Goal: Complete application form

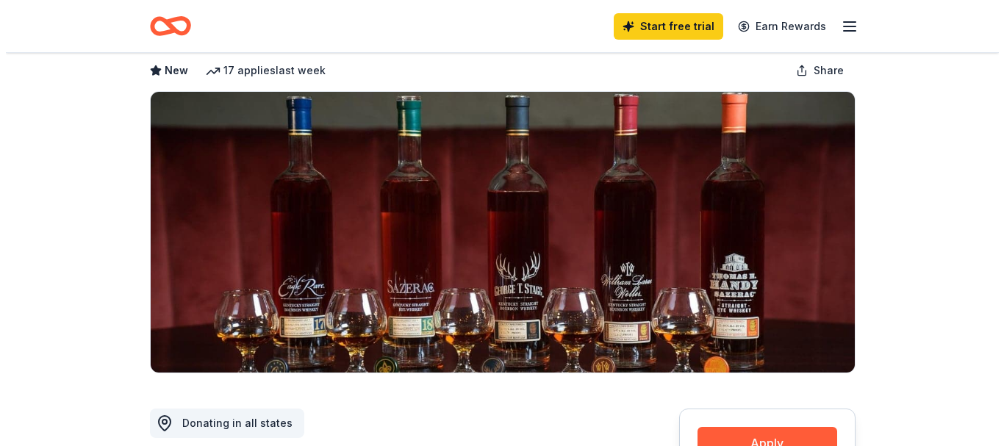
scroll to position [220, 0]
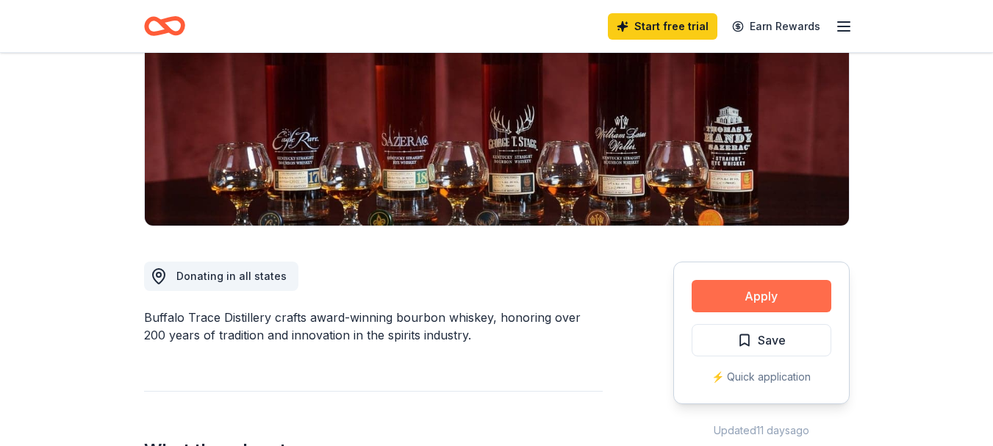
click at [749, 292] on button "Apply" at bounding box center [762, 296] width 140 height 32
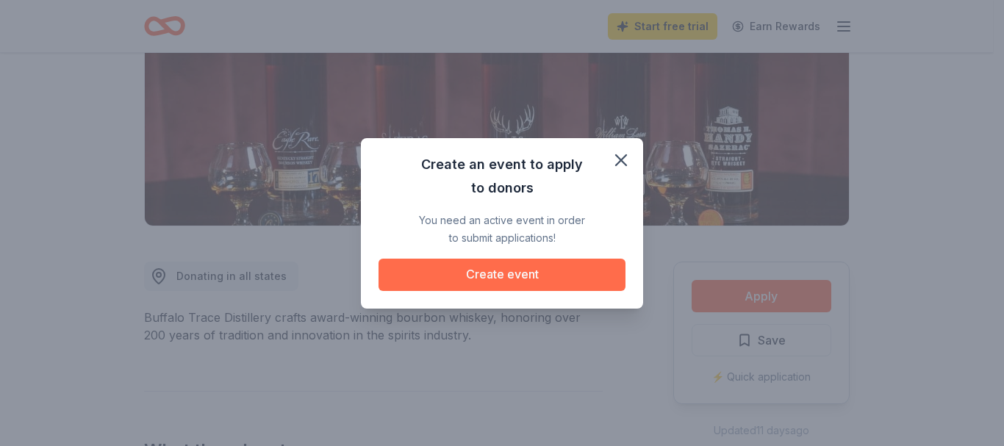
click at [501, 275] on button "Create event" at bounding box center [501, 275] width 247 height 32
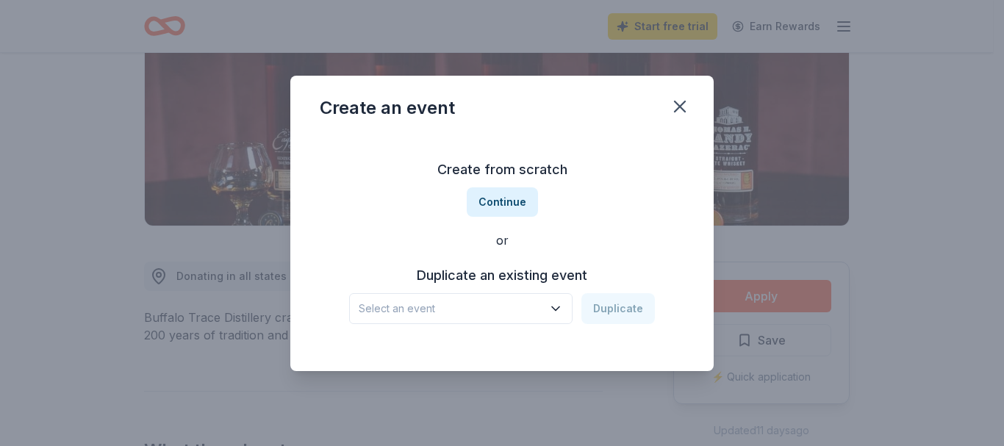
click at [445, 315] on span "Select an event" at bounding box center [451, 309] width 184 height 18
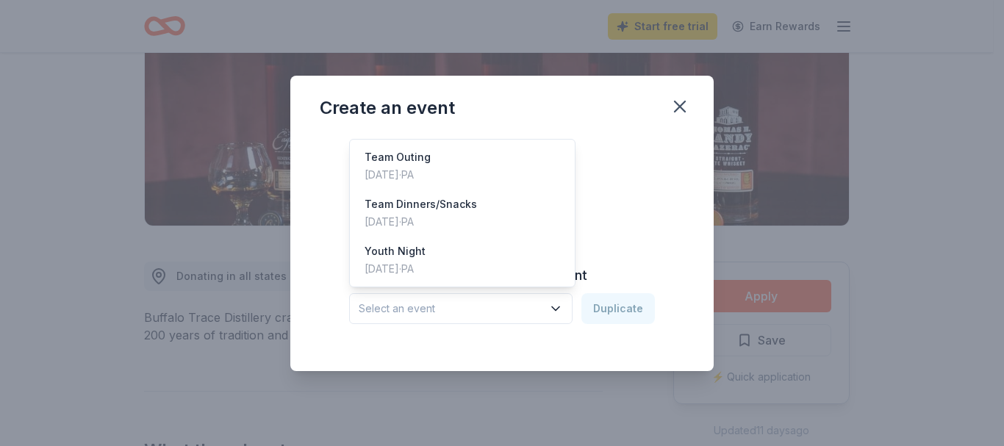
click at [403, 305] on span "Select an event" at bounding box center [451, 309] width 184 height 18
click at [473, 308] on span "Select an event" at bounding box center [451, 309] width 184 height 18
click at [424, 270] on div "May 01, 2024 · PA" at bounding box center [394, 269] width 61 height 18
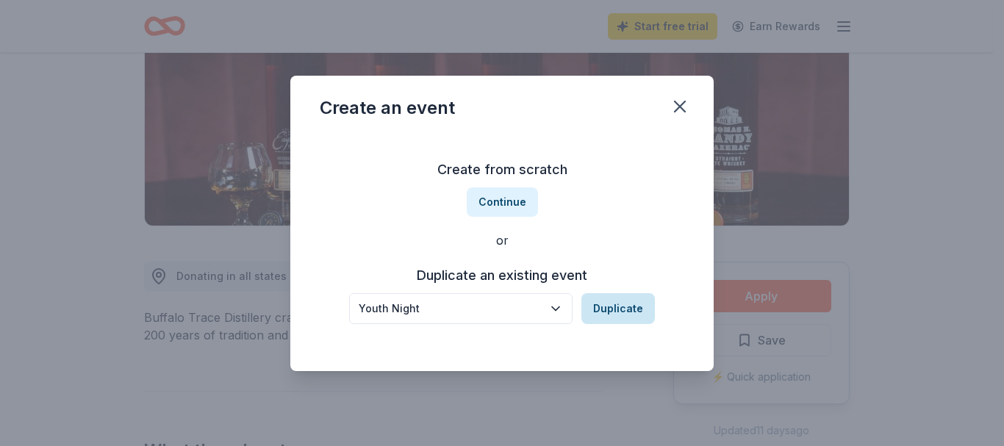
click at [639, 311] on button "Duplicate" at bounding box center [617, 308] width 73 height 31
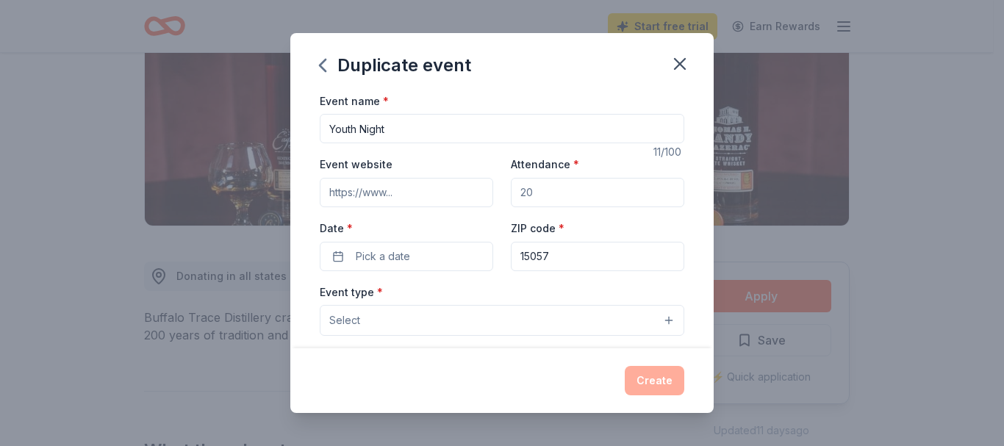
click at [446, 127] on input "Youth Night" at bounding box center [502, 128] width 364 height 29
type input "Youth Night Fundraiser"
click at [440, 253] on button "Pick a date" at bounding box center [406, 256] width 173 height 29
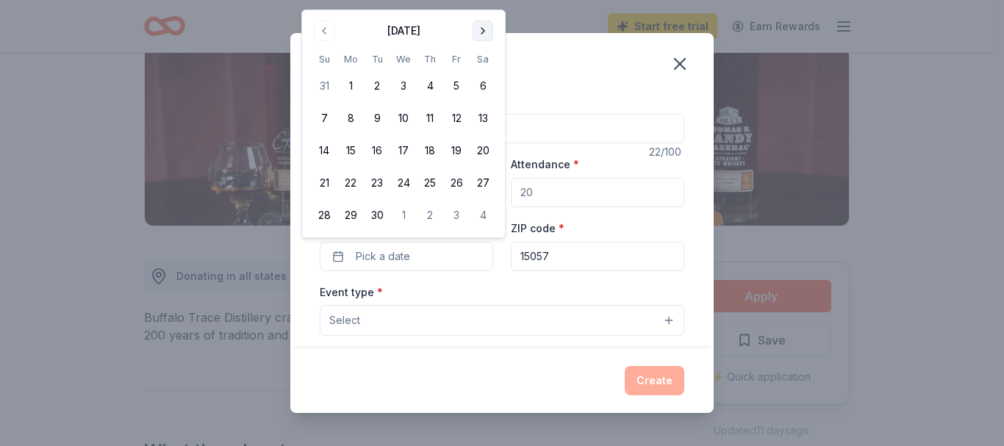
click at [485, 26] on button "Go to next month" at bounding box center [483, 31] width 21 height 21
click at [461, 155] on button "17" at bounding box center [456, 150] width 26 height 26
click at [440, 315] on button "Select" at bounding box center [502, 320] width 364 height 31
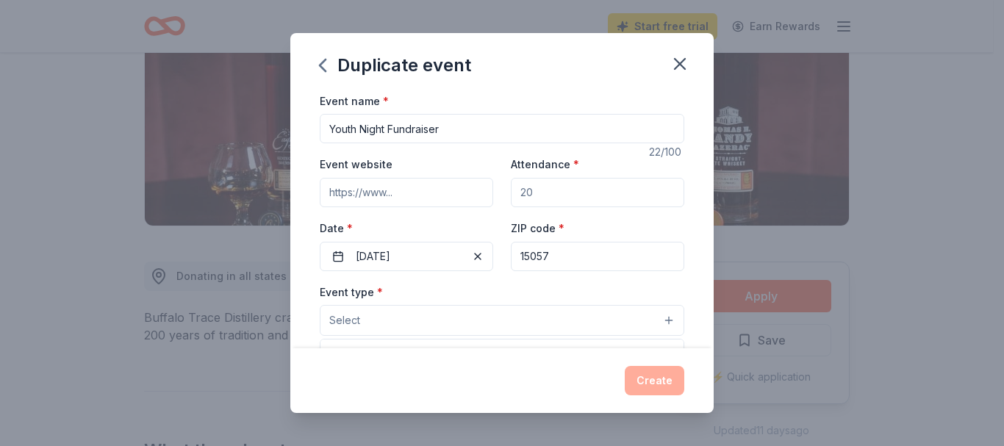
click at [432, 325] on button "Select" at bounding box center [502, 320] width 364 height 31
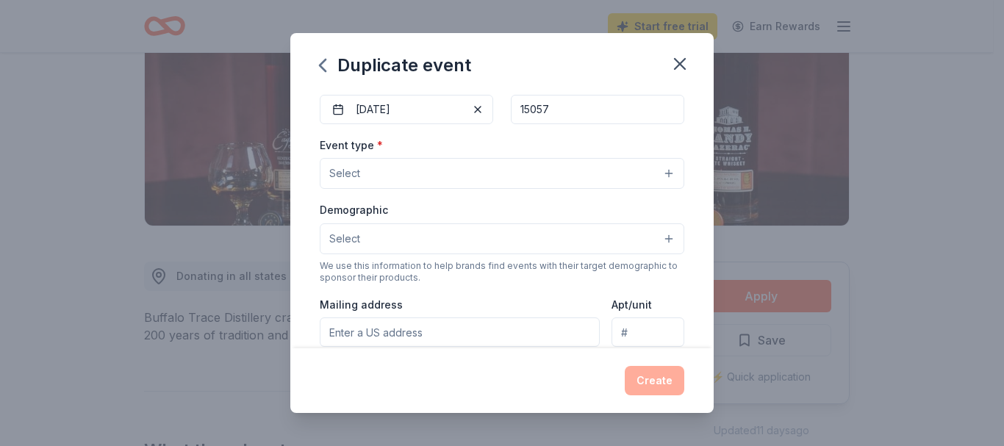
click at [444, 245] on button "Select" at bounding box center [502, 238] width 364 height 31
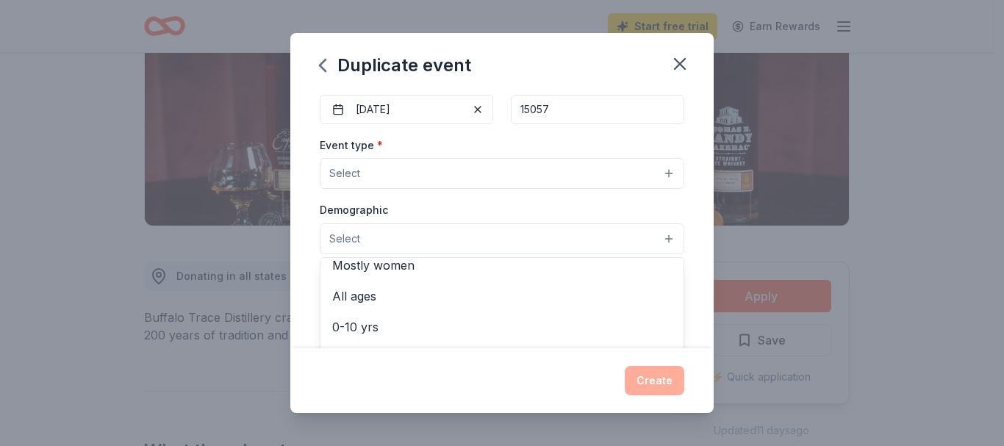
scroll to position [0, 0]
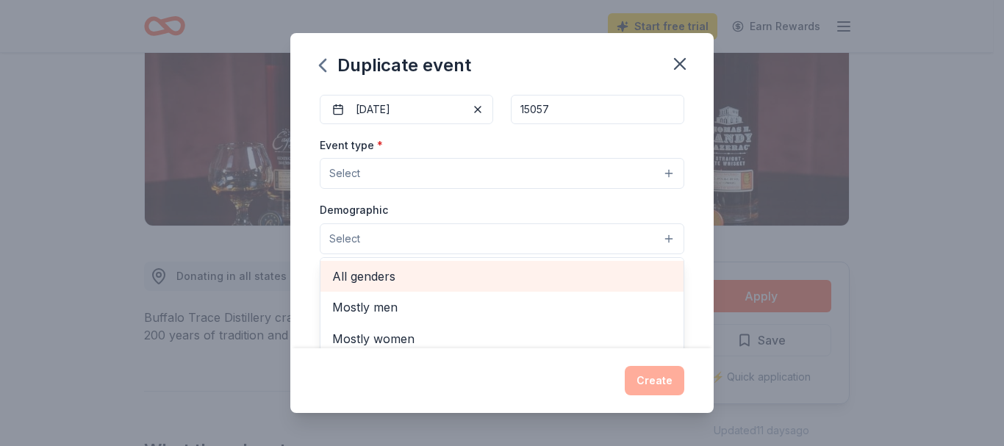
click at [400, 275] on span "All genders" at bounding box center [502, 276] width 340 height 19
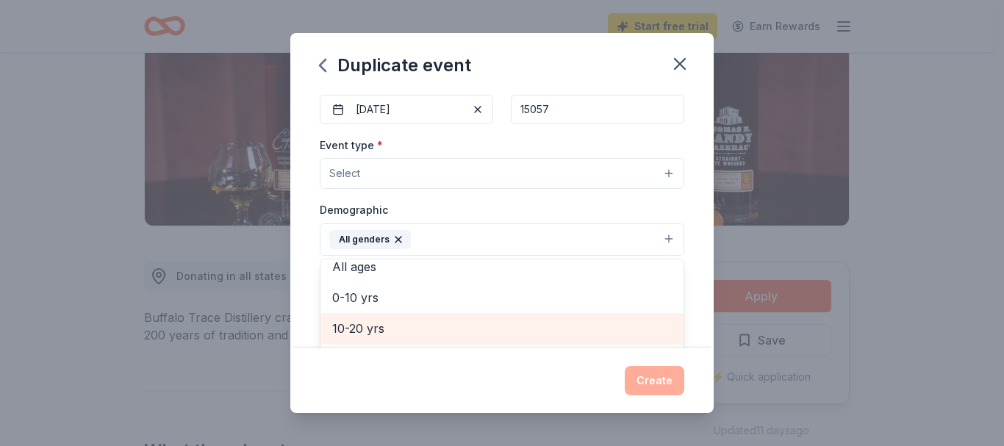
scroll to position [147, 0]
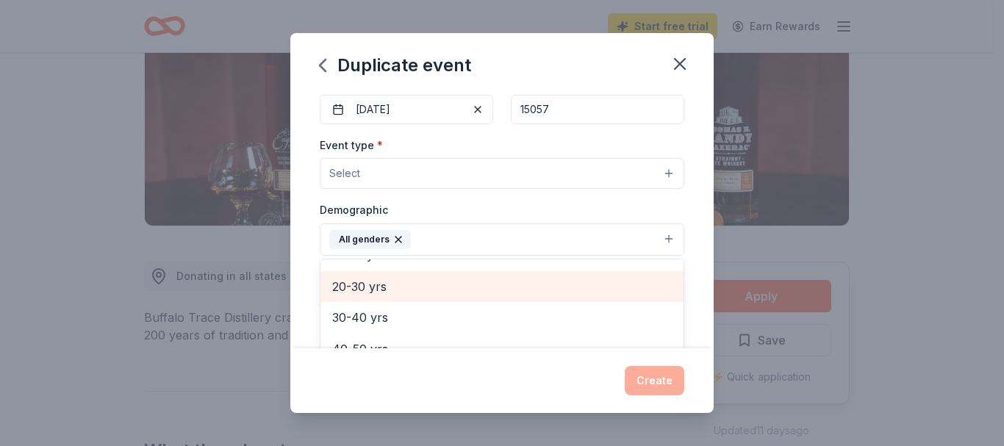
click at [372, 292] on span "20-30 yrs" at bounding box center [502, 286] width 340 height 19
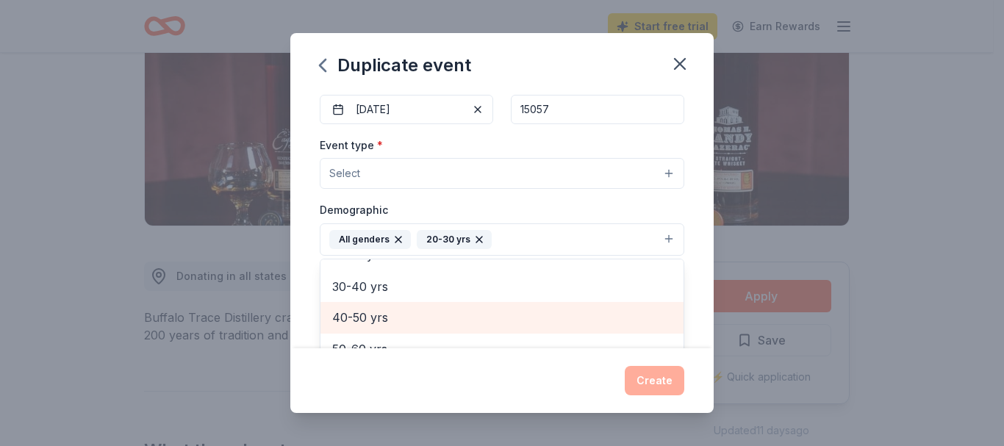
scroll to position [73, 0]
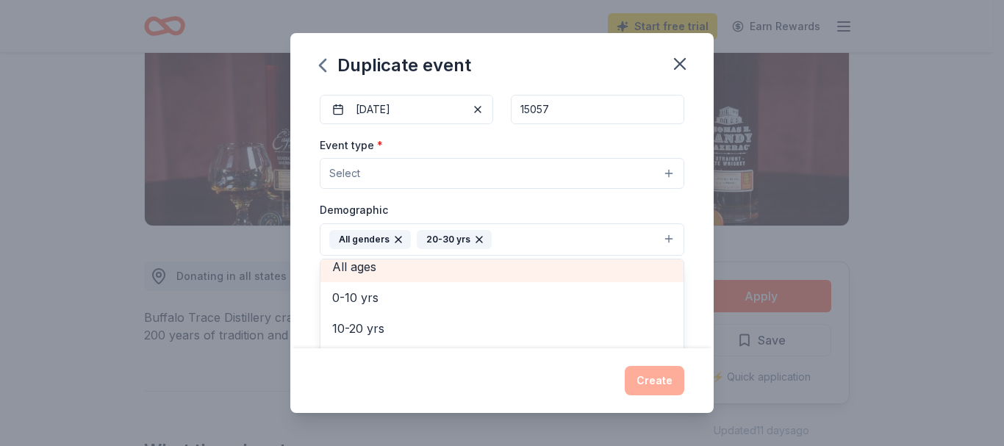
click at [376, 267] on span "All ages" at bounding box center [502, 266] width 340 height 19
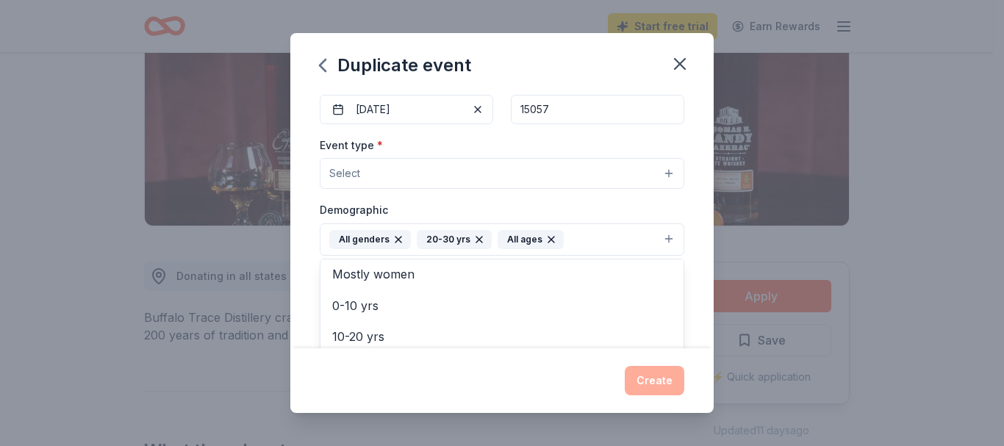
click at [478, 234] on icon "button" at bounding box center [479, 240] width 12 height 12
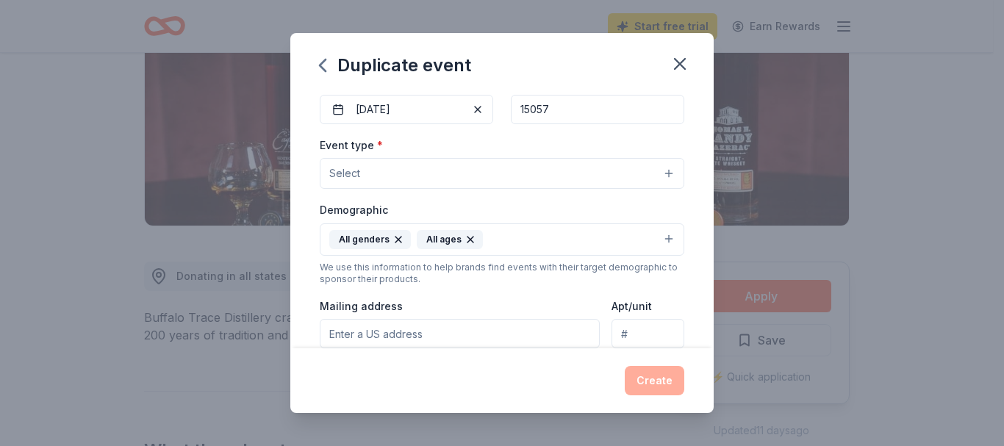
scroll to position [220, 0]
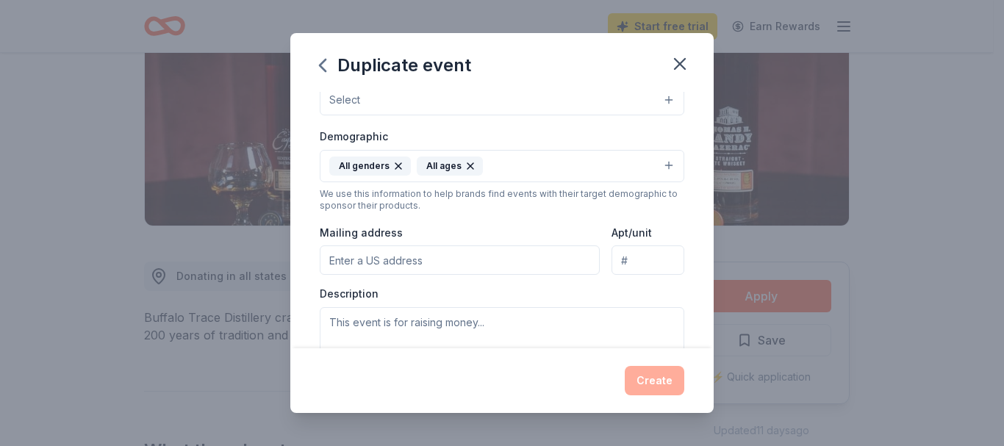
click at [426, 259] on input "Mailing address" at bounding box center [460, 259] width 280 height 29
type input "4306 Lafayette Drive, McDonald, PA, 15057"
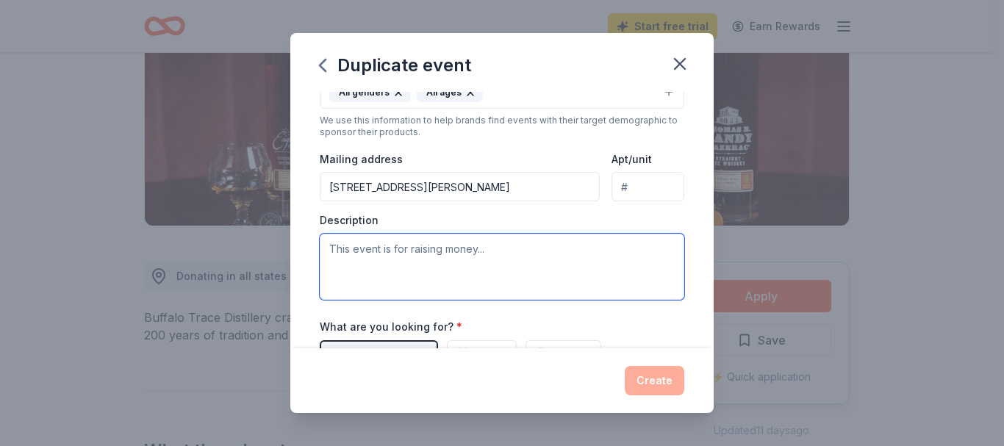
click at [445, 255] on textarea at bounding box center [502, 267] width 364 height 66
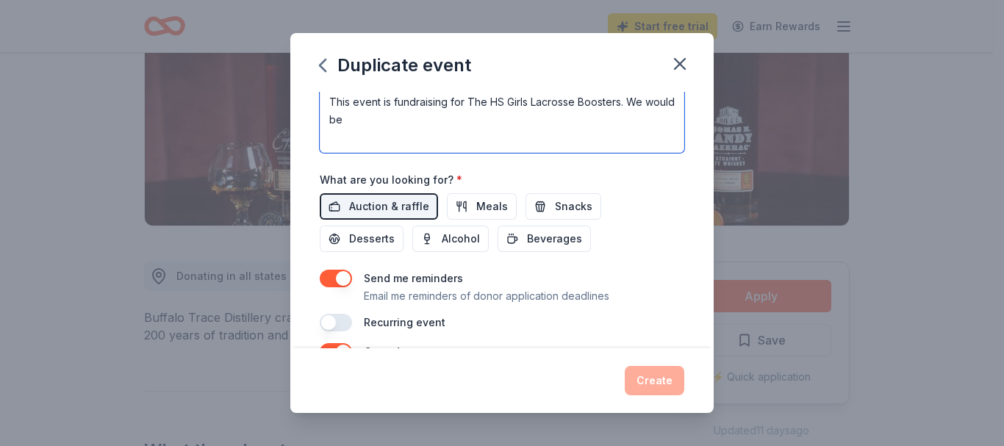
click at [403, 120] on textarea "This event is fundraising for The HS Girls Lacrosse Boosters. We would be" at bounding box center [502, 120] width 364 height 66
click at [403, 120] on textarea "This event is fundraising for The HS Girls Lacrosse Boosters. We would be raffl…" at bounding box center [502, 120] width 364 height 66
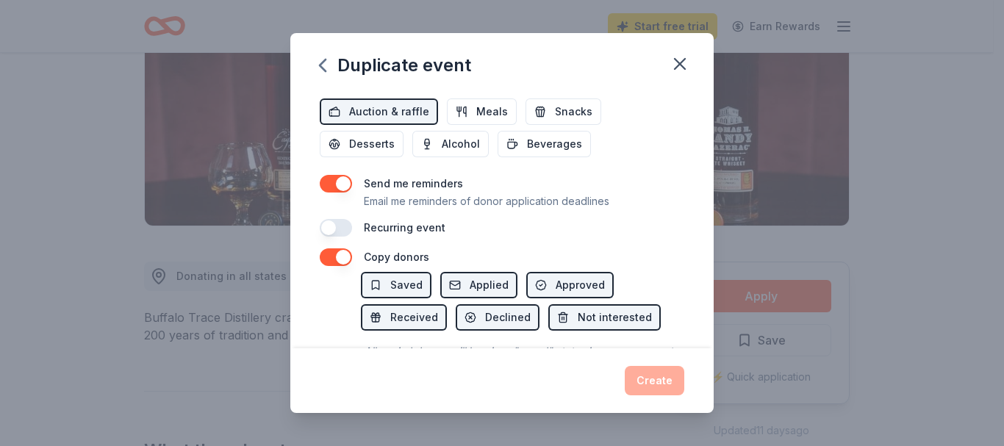
scroll to position [462, 0]
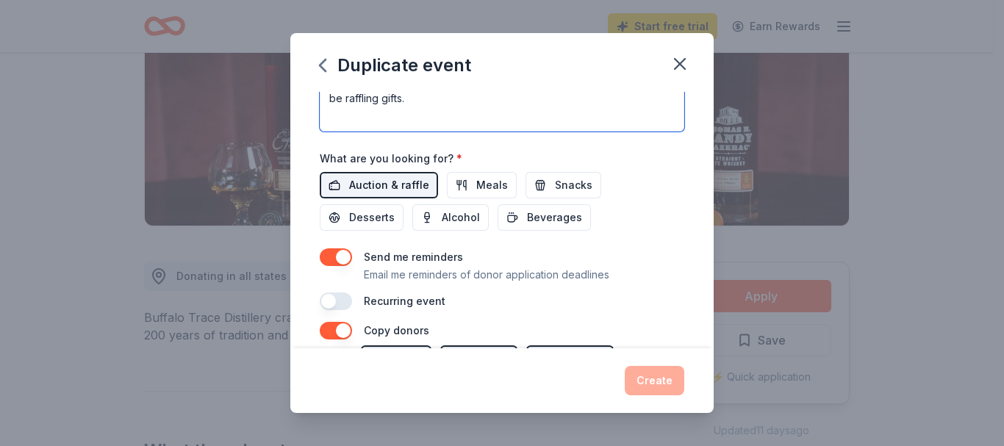
type textarea "This event is fundraising for The HS Girls Lacrosse Boosters. We would be raffl…"
click at [408, 184] on span "Auction & raffle" at bounding box center [389, 185] width 80 height 18
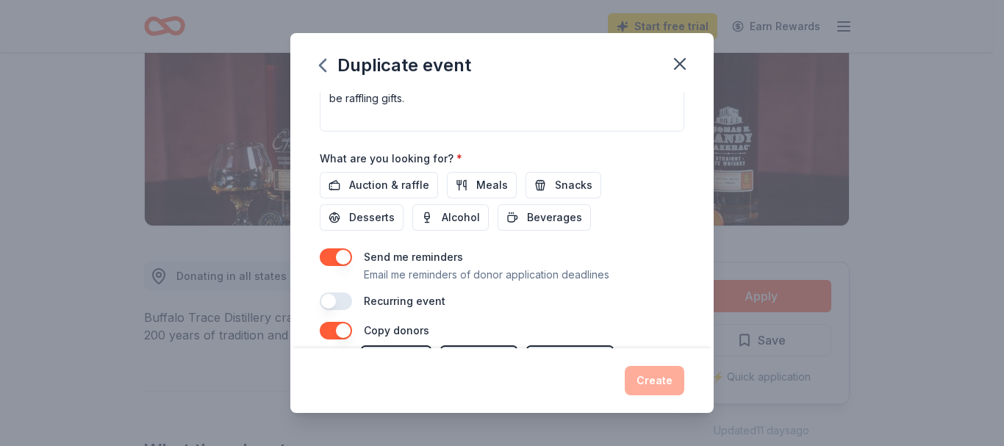
scroll to position [608, 0]
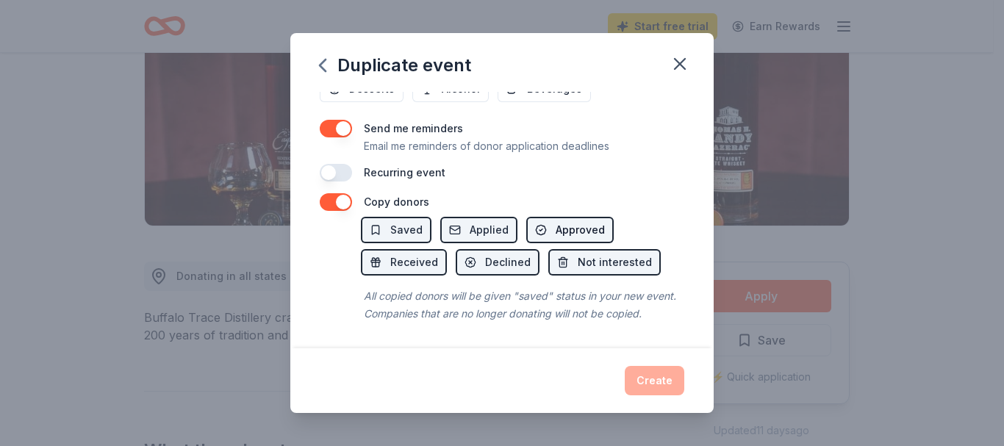
click at [578, 221] on span "Approved" at bounding box center [580, 230] width 49 height 18
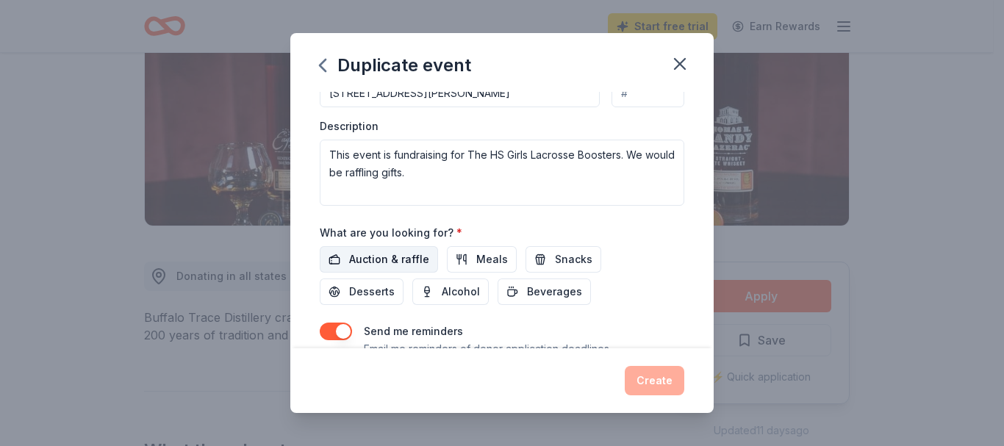
click at [396, 263] on span "Auction & raffle" at bounding box center [389, 260] width 80 height 18
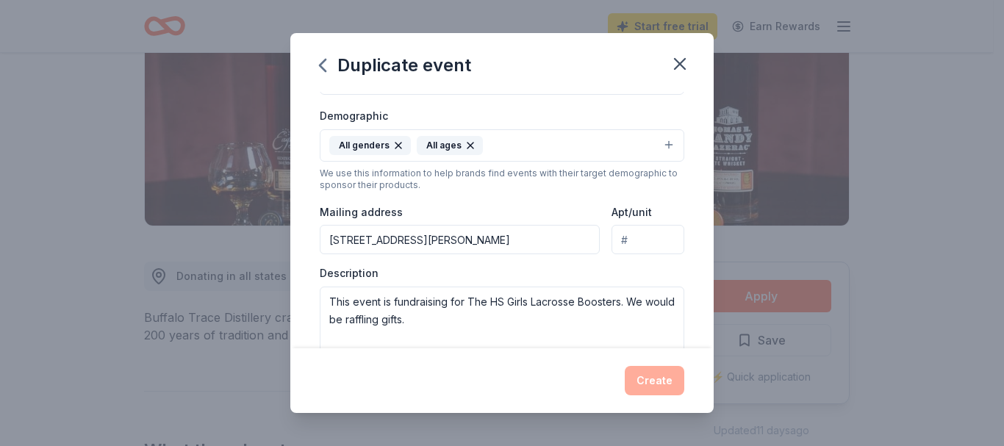
scroll to position [94, 0]
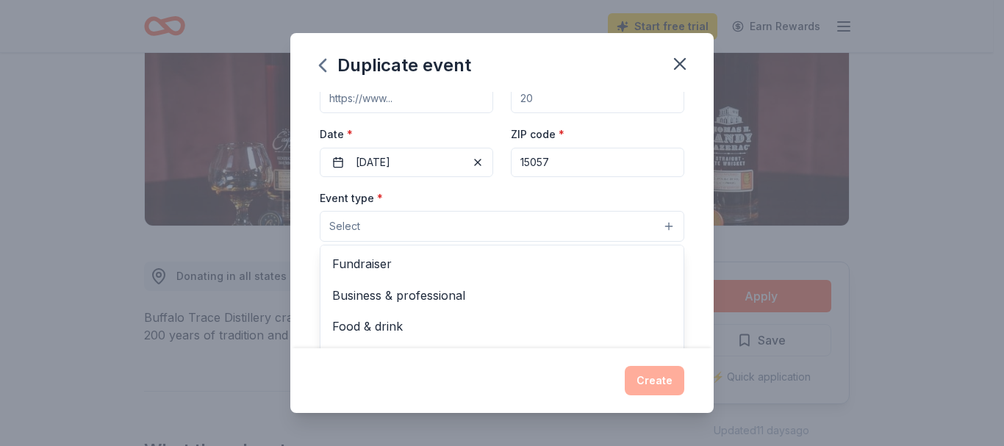
click at [452, 234] on button "Select" at bounding box center [502, 226] width 364 height 31
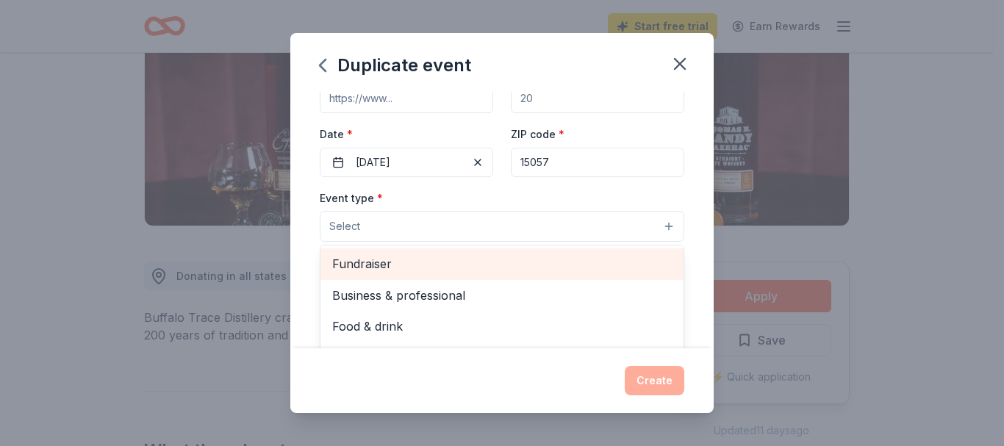
click at [428, 266] on span "Fundraiser" at bounding box center [502, 263] width 340 height 19
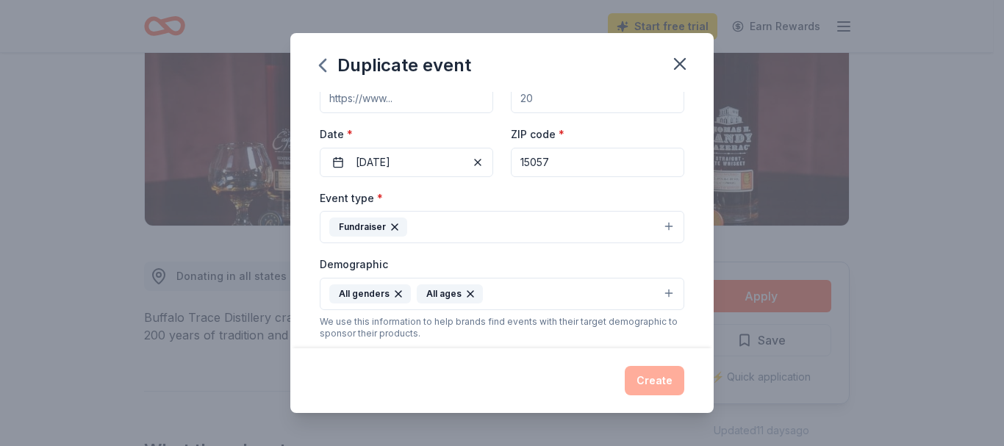
click at [597, 225] on button "Fundraiser" at bounding box center [502, 227] width 364 height 32
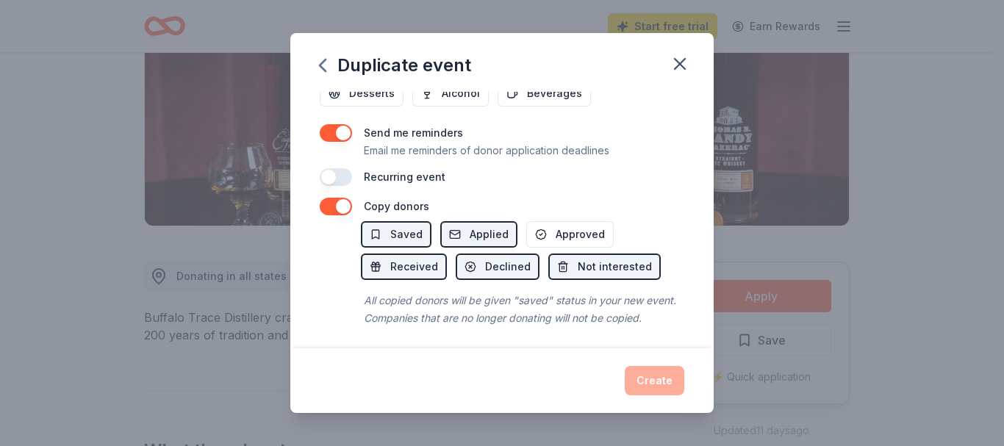
scroll to position [610, 0]
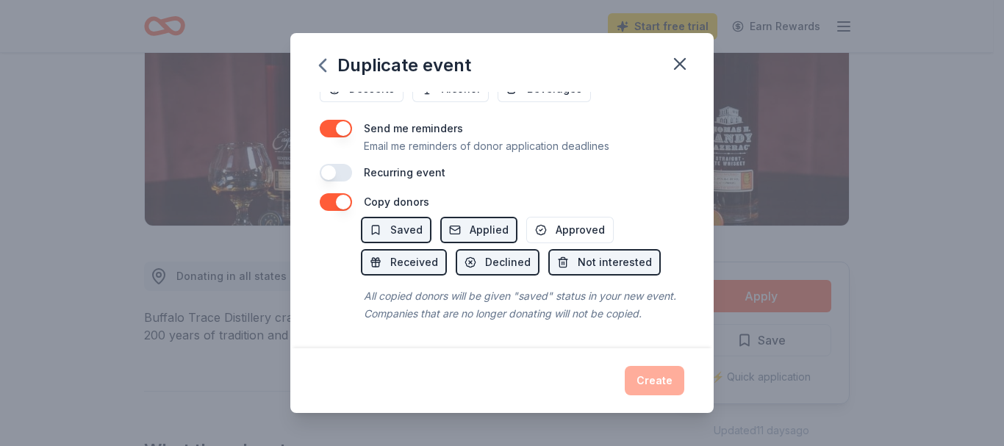
click at [672, 383] on div "Create" at bounding box center [502, 380] width 364 height 29
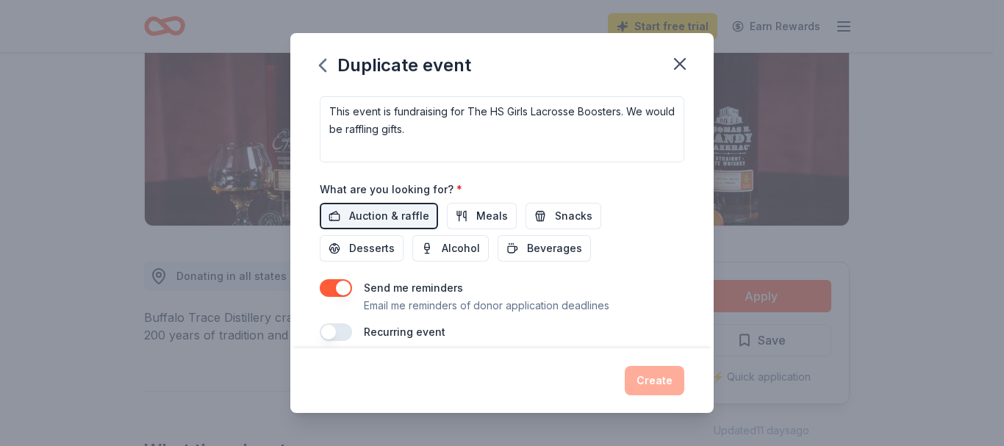
scroll to position [605, 0]
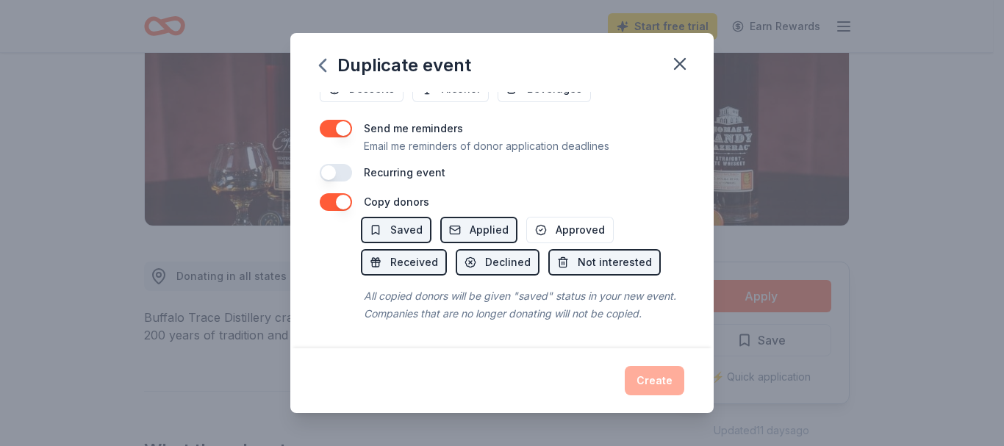
click at [337, 164] on button "button" at bounding box center [336, 173] width 32 height 18
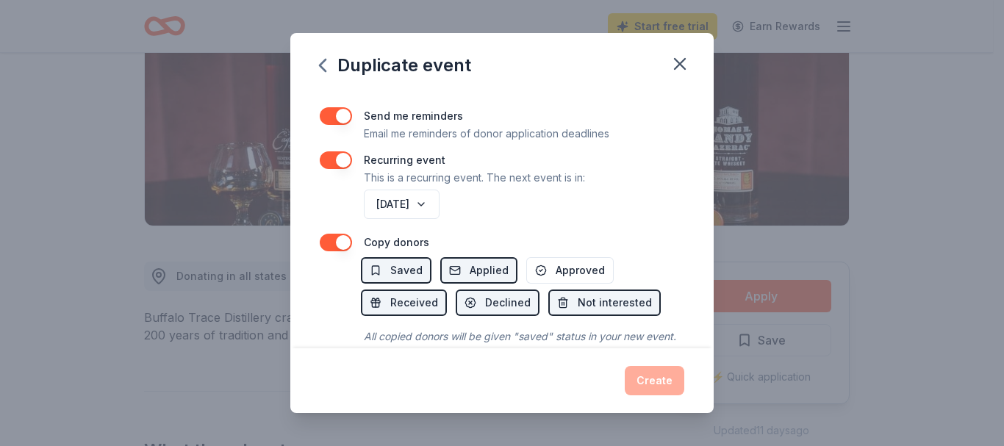
click at [334, 162] on button "button" at bounding box center [336, 160] width 32 height 18
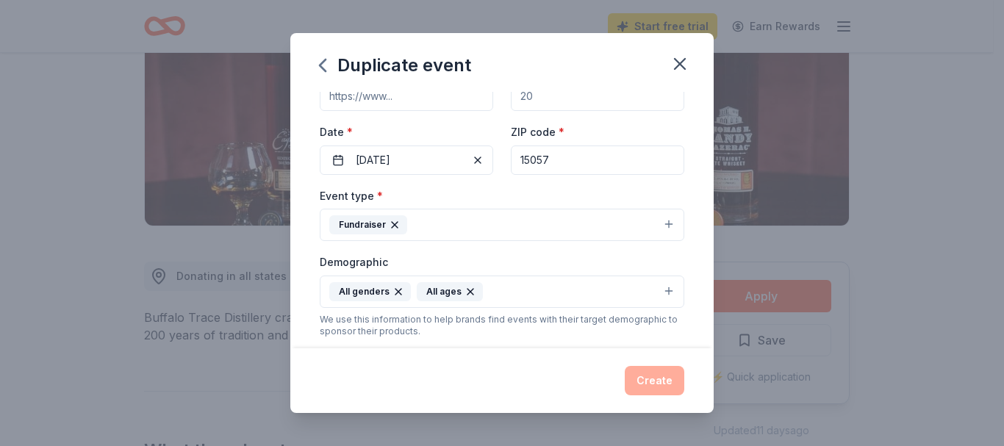
scroll to position [0, 0]
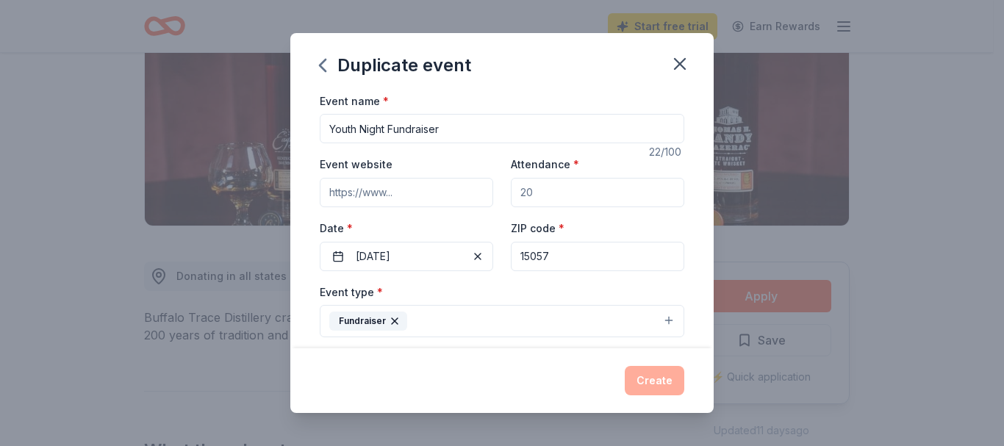
click at [412, 189] on input "Event website" at bounding box center [406, 192] width 173 height 29
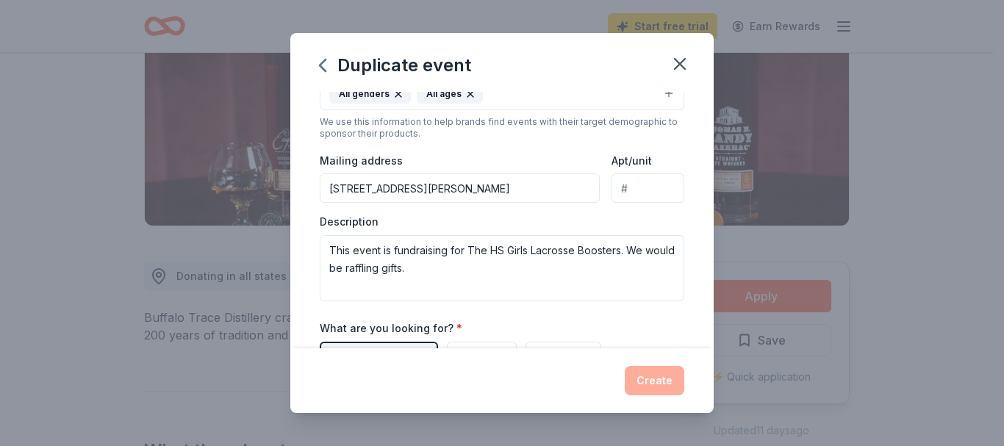
scroll to position [610, 0]
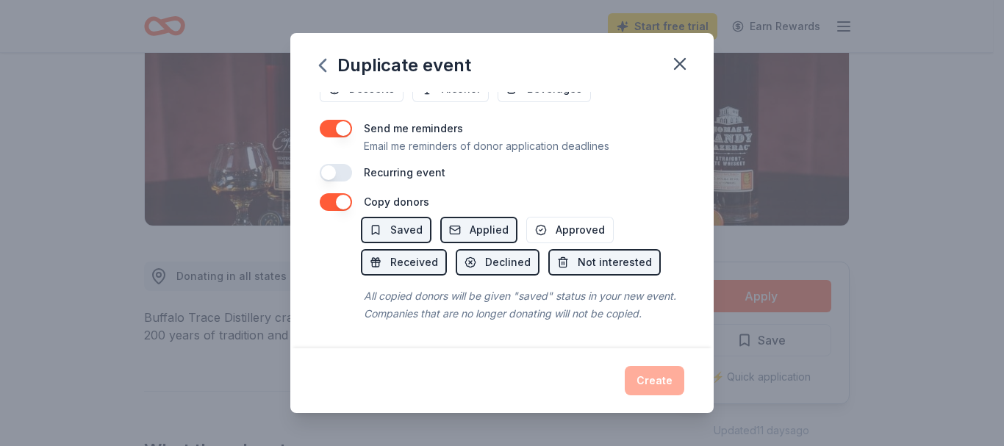
drag, startPoint x: 674, startPoint y: 389, endPoint x: 666, endPoint y: 381, distance: 11.4
click at [674, 387] on div "Create" at bounding box center [502, 380] width 364 height 29
click at [653, 373] on div "Create" at bounding box center [502, 380] width 364 height 29
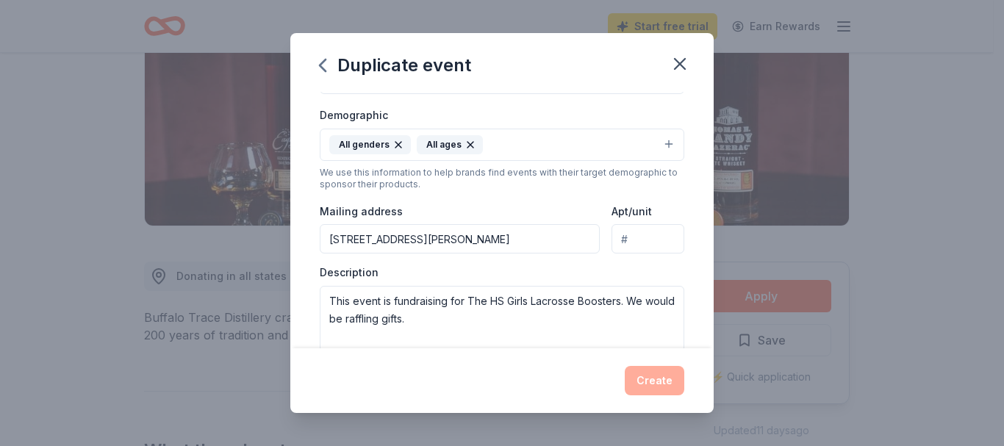
scroll to position [0, 0]
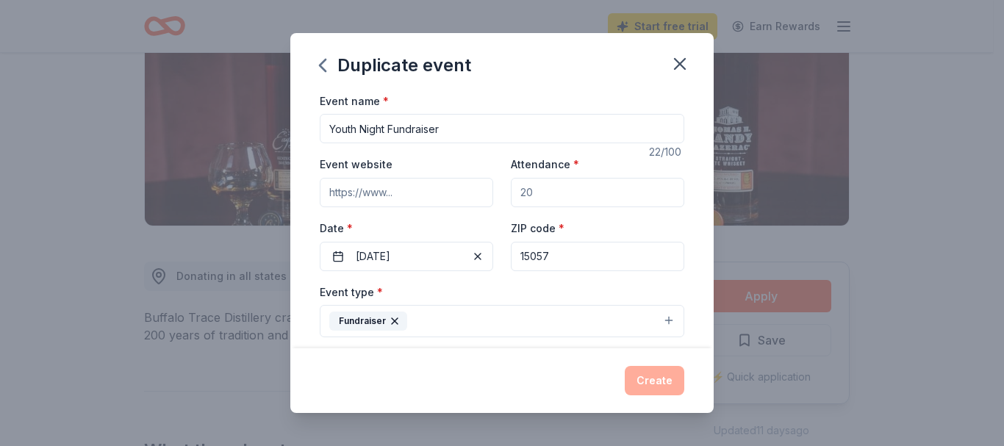
click at [652, 381] on div "Create" at bounding box center [502, 380] width 364 height 29
click at [479, 127] on input "Youth Night Fundraiser" at bounding box center [502, 128] width 364 height 29
drag, startPoint x: 390, startPoint y: 126, endPoint x: 451, endPoint y: 129, distance: 61.1
click at [451, 129] on input "Youth Night Fundraiser" at bounding box center [502, 128] width 364 height 29
click at [445, 126] on input "Youth Night" at bounding box center [502, 128] width 364 height 29
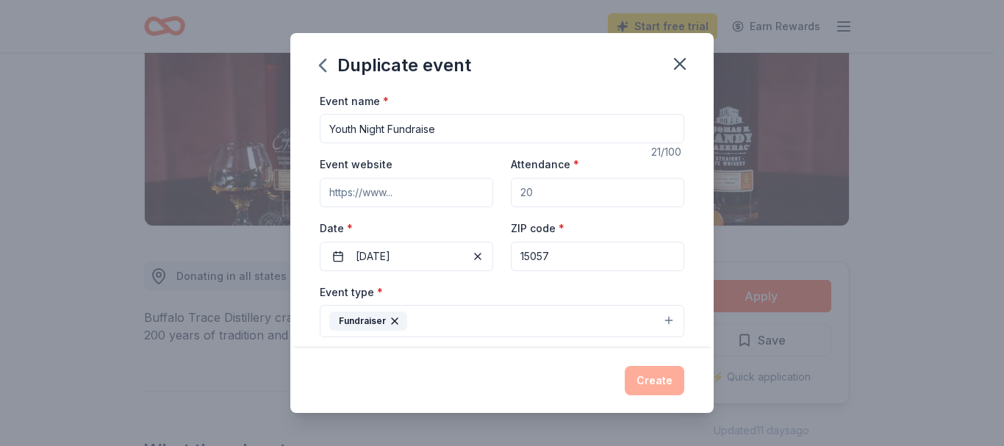
type input "Youth Night Fundraiser"
click at [440, 187] on input "Event website" at bounding box center [406, 192] width 173 height 29
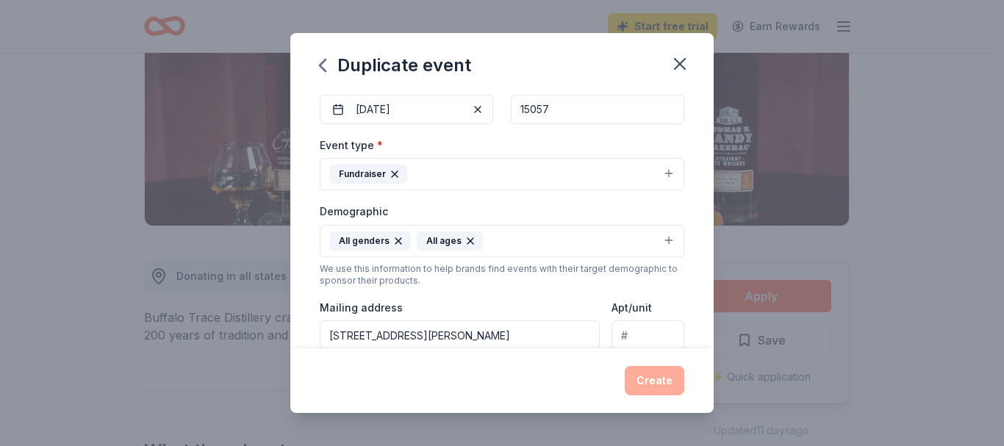
scroll to position [73, 0]
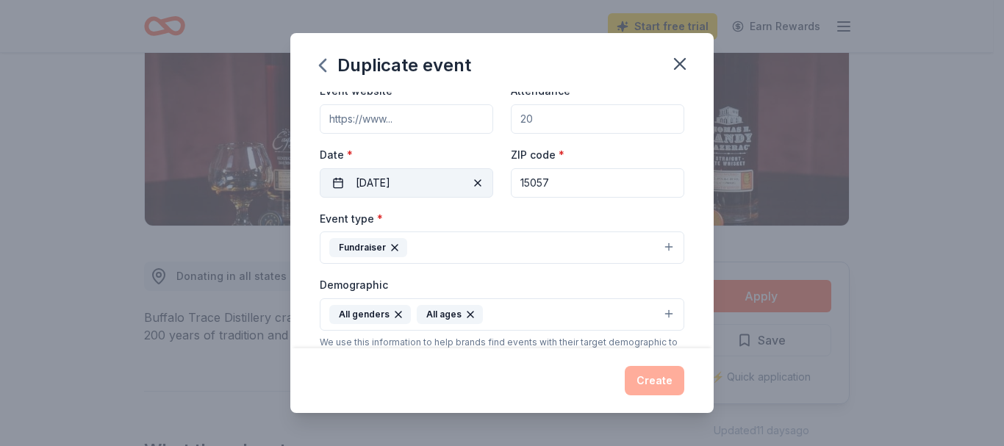
click at [474, 184] on span "button" at bounding box center [478, 183] width 18 height 18
click at [474, 184] on button "Pick a date" at bounding box center [406, 182] width 173 height 29
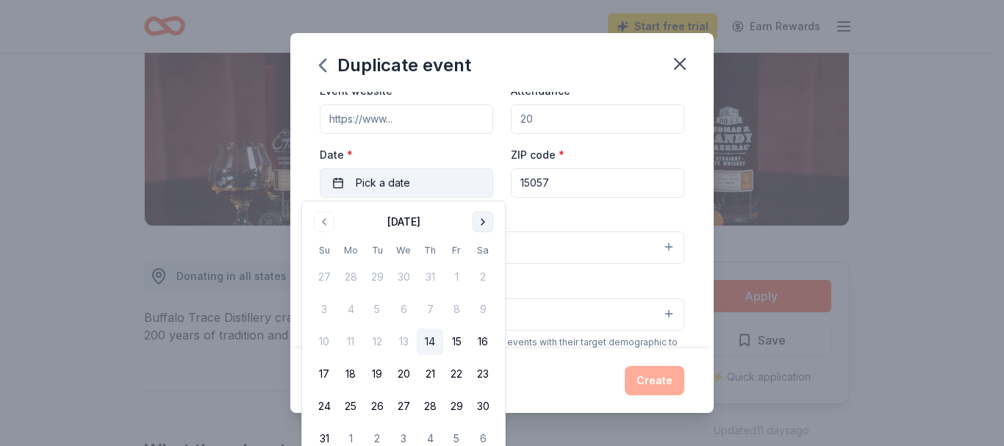
click at [480, 222] on button "Go to next month" at bounding box center [483, 222] width 21 height 21
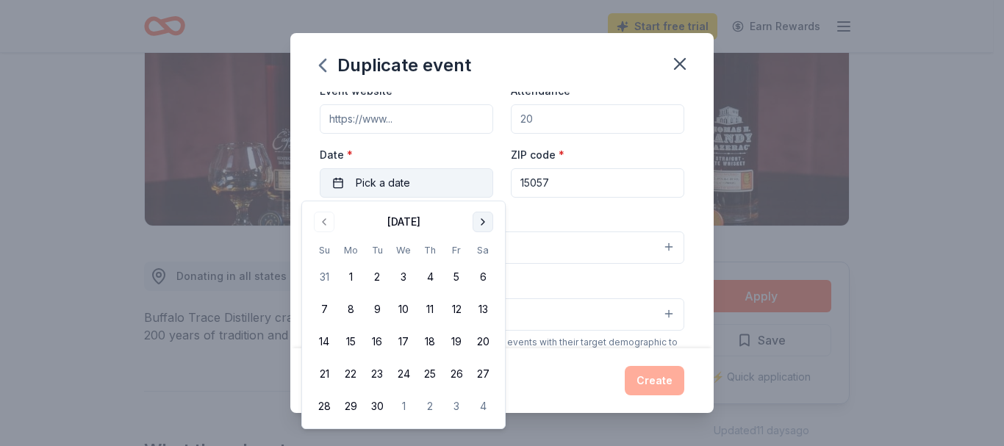
click at [480, 222] on button "Go to next month" at bounding box center [483, 222] width 21 height 21
click at [456, 374] on button "24" at bounding box center [456, 374] width 26 height 26
click at [683, 223] on div "Event name * Youth Night Fundraiser 22 /100 Event website Attendance * Date * 1…" at bounding box center [501, 220] width 423 height 257
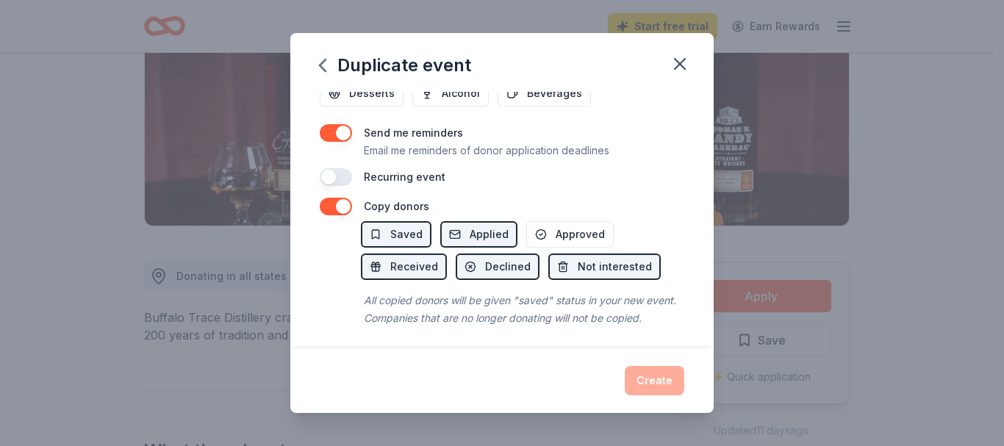
scroll to position [610, 0]
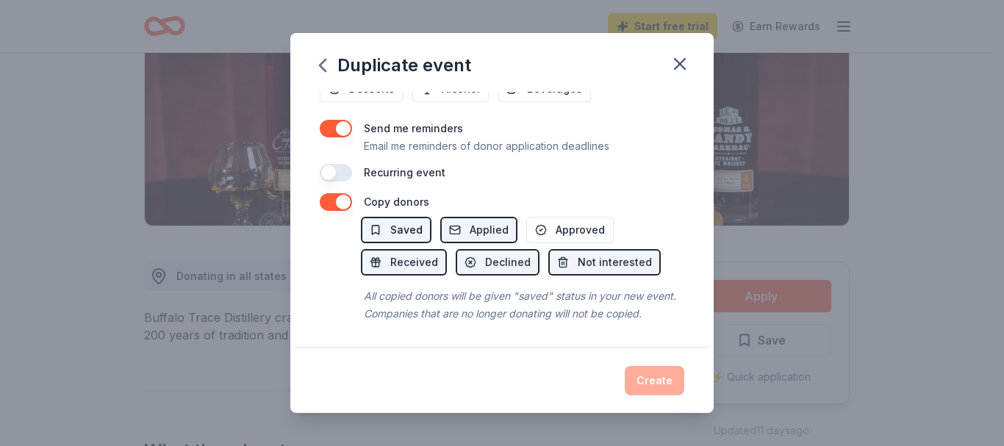
click at [403, 221] on span "Saved" at bounding box center [406, 230] width 32 height 18
click at [464, 217] on button "Applied" at bounding box center [478, 230] width 77 height 26
click at [417, 254] on span "Received" at bounding box center [414, 263] width 48 height 18
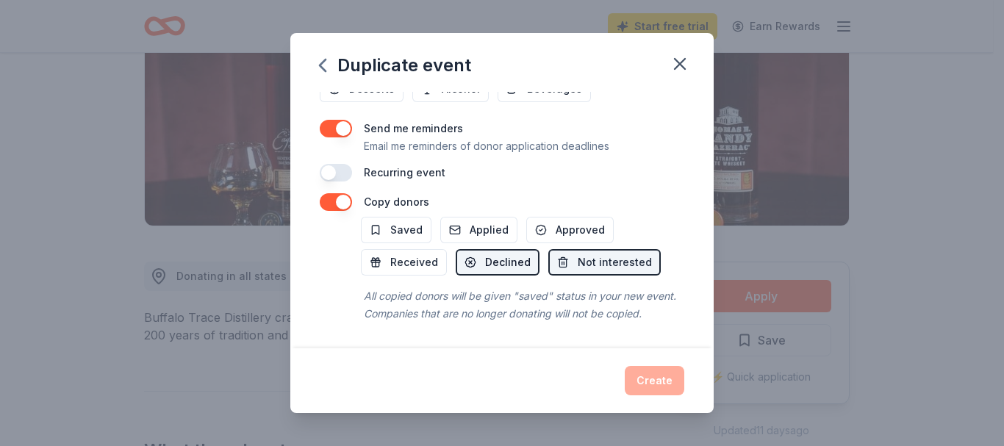
drag, startPoint x: 487, startPoint y: 248, endPoint x: 503, endPoint y: 248, distance: 15.4
click at [491, 254] on span "Declined" at bounding box center [508, 263] width 46 height 18
click at [566, 249] on button "Not interested" at bounding box center [604, 262] width 112 height 26
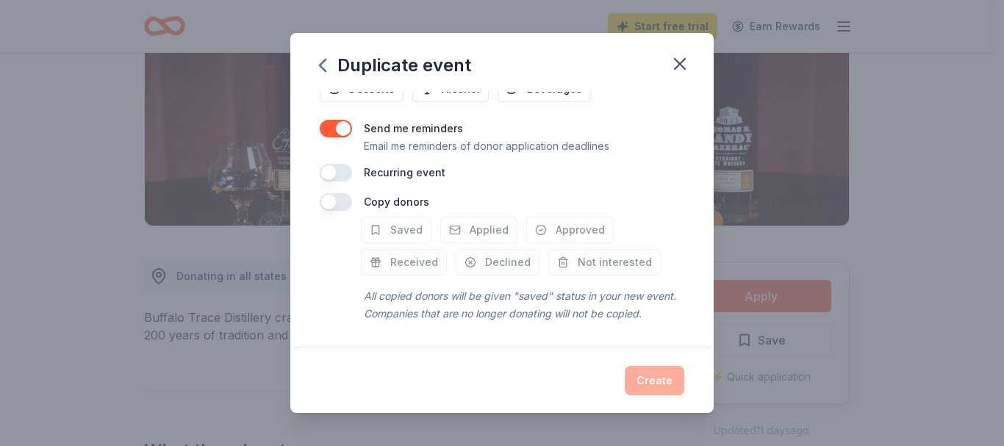
scroll to position [463, 0]
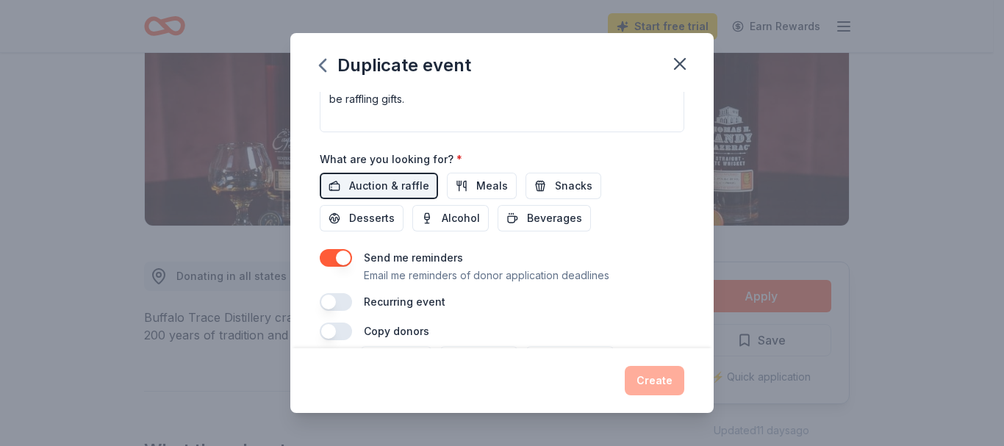
click at [329, 256] on button "button" at bounding box center [336, 258] width 32 height 18
click at [492, 182] on span "Meals" at bounding box center [492, 186] width 32 height 18
click at [555, 185] on span "Snacks" at bounding box center [573, 186] width 37 height 18
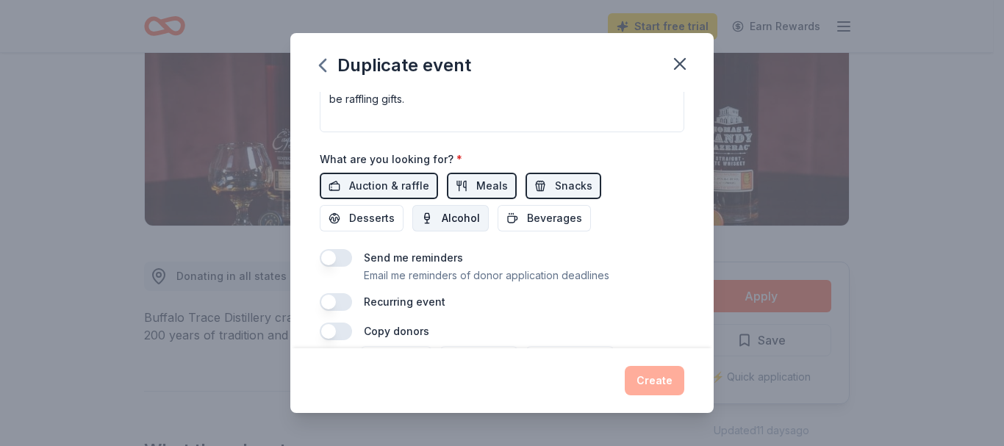
click at [462, 220] on span "Alcohol" at bounding box center [461, 218] width 38 height 18
click at [391, 220] on span "Desserts" at bounding box center [372, 218] width 46 height 18
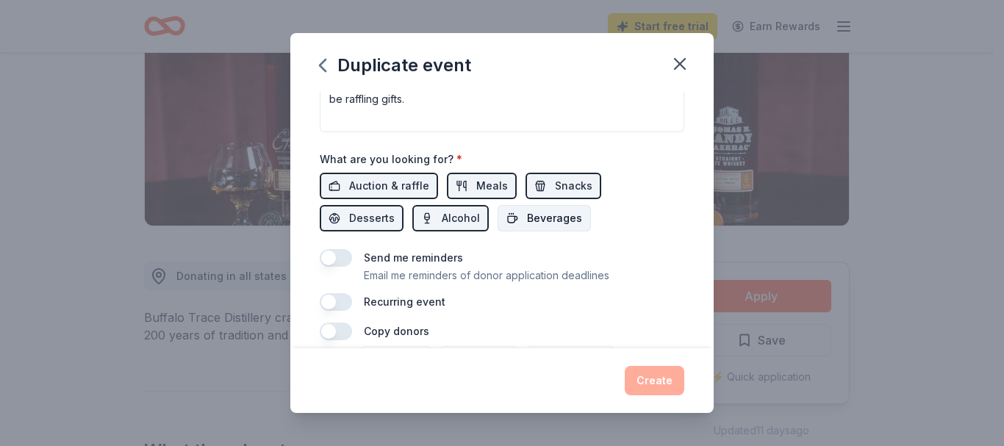
click at [575, 225] on span "Beverages" at bounding box center [554, 218] width 55 height 18
click at [640, 385] on div "Create" at bounding box center [502, 380] width 364 height 29
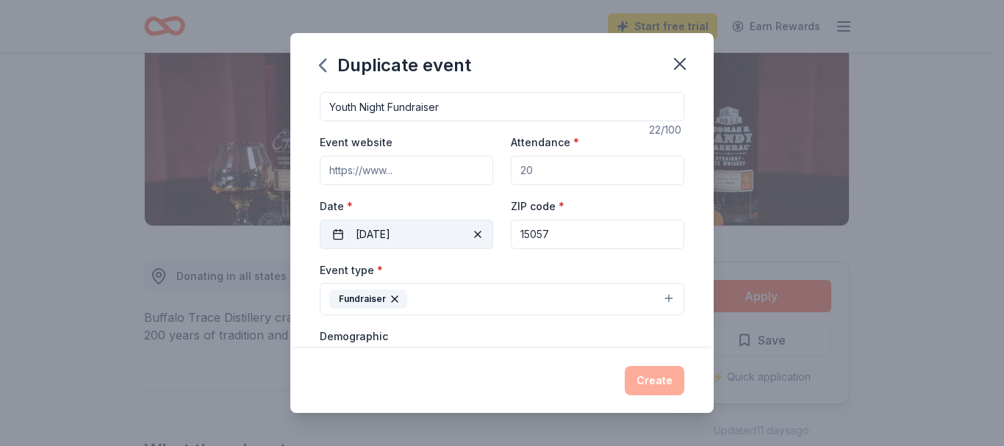
scroll to position [73, 0]
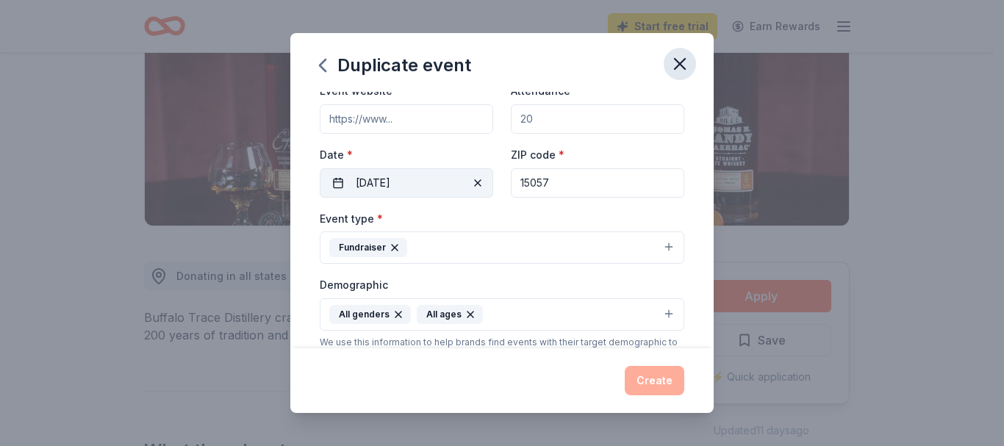
click at [680, 63] on icon "button" at bounding box center [680, 64] width 10 height 10
click at [672, 378] on div "Create" at bounding box center [502, 380] width 364 height 29
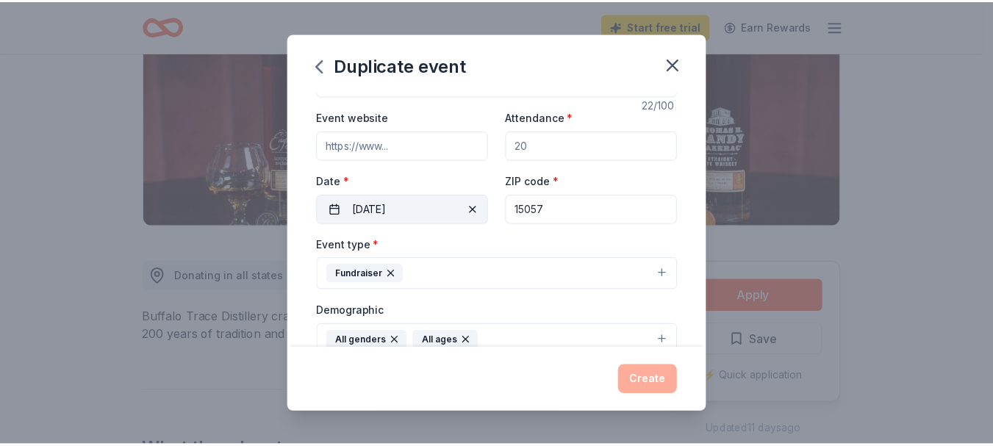
scroll to position [0, 0]
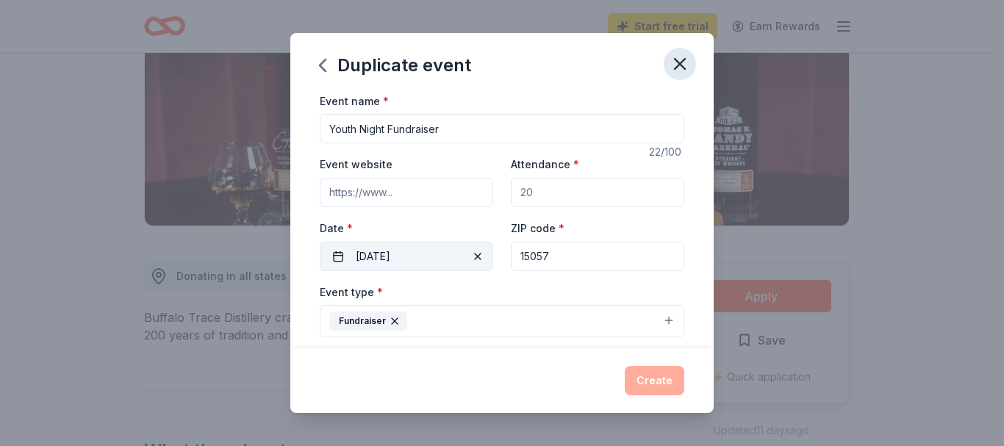
click at [681, 60] on icon "button" at bounding box center [679, 64] width 21 height 21
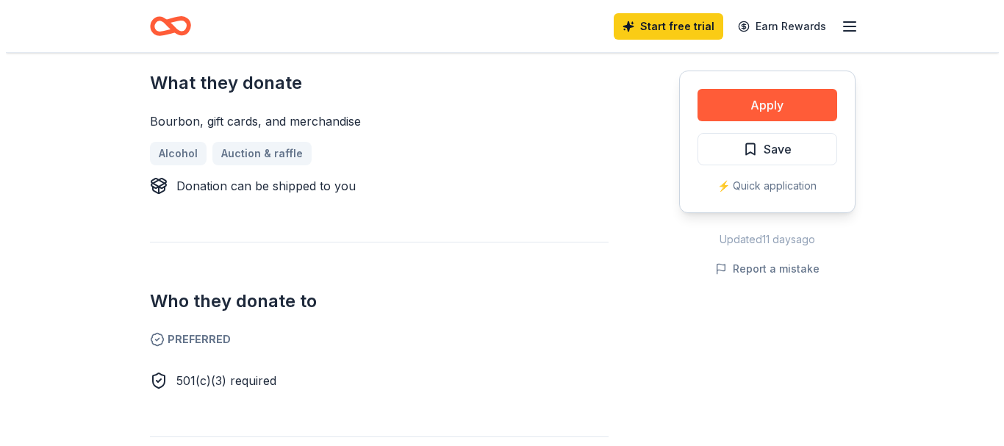
scroll to position [294, 0]
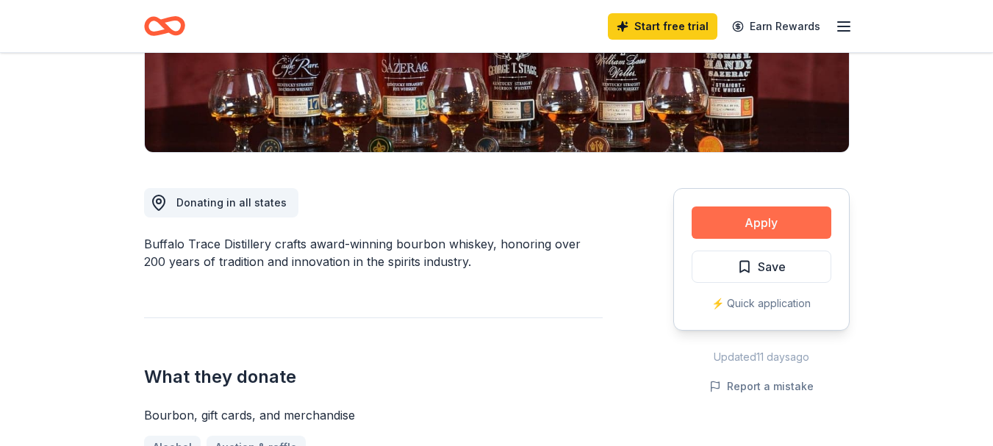
click at [744, 218] on button "Apply" at bounding box center [762, 222] width 140 height 32
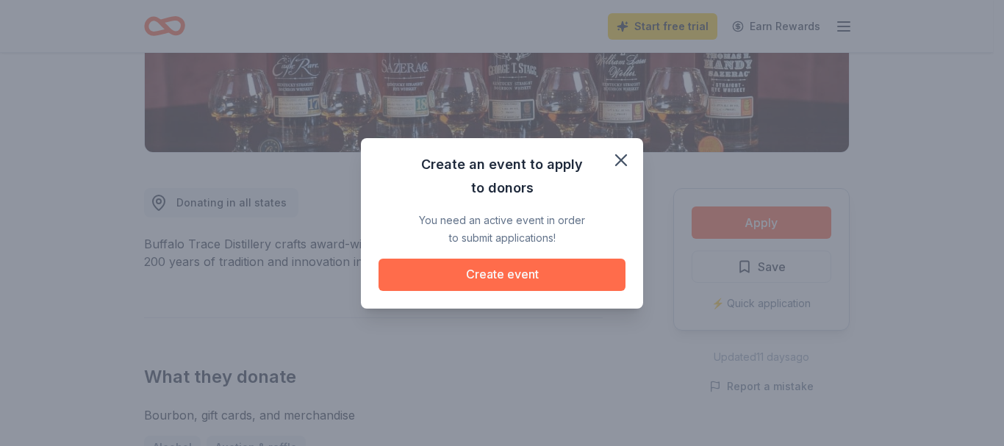
click at [498, 276] on button "Create event" at bounding box center [501, 275] width 247 height 32
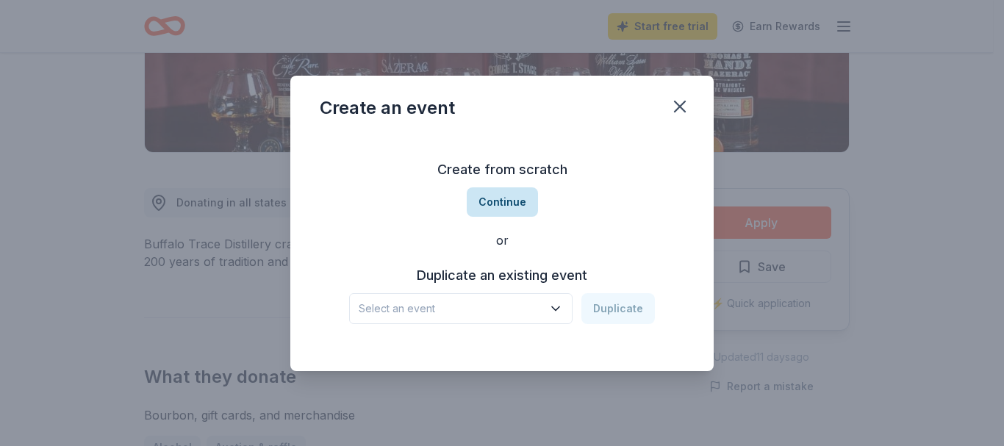
click at [511, 202] on button "Continue" at bounding box center [502, 201] width 71 height 29
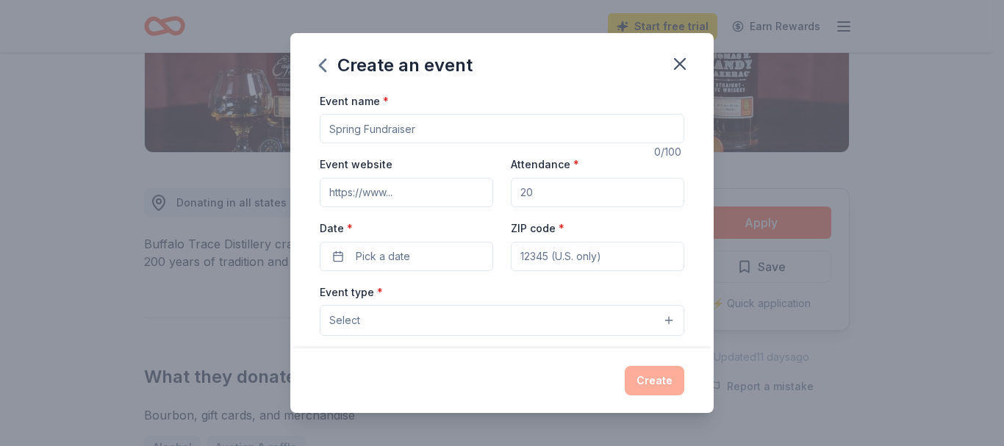
drag, startPoint x: 364, startPoint y: 128, endPoint x: 317, endPoint y: 124, distance: 47.2
click at [317, 124] on div "Event name * 0 /100 Event website Attendance * Date * Pick a date ZIP code * Ev…" at bounding box center [501, 220] width 423 height 257
click at [328, 129] on input "Event name *" at bounding box center [502, 128] width 364 height 29
type input "Fall Booster Fundraiser"
click at [538, 188] on input "Attendance *" at bounding box center [597, 192] width 173 height 29
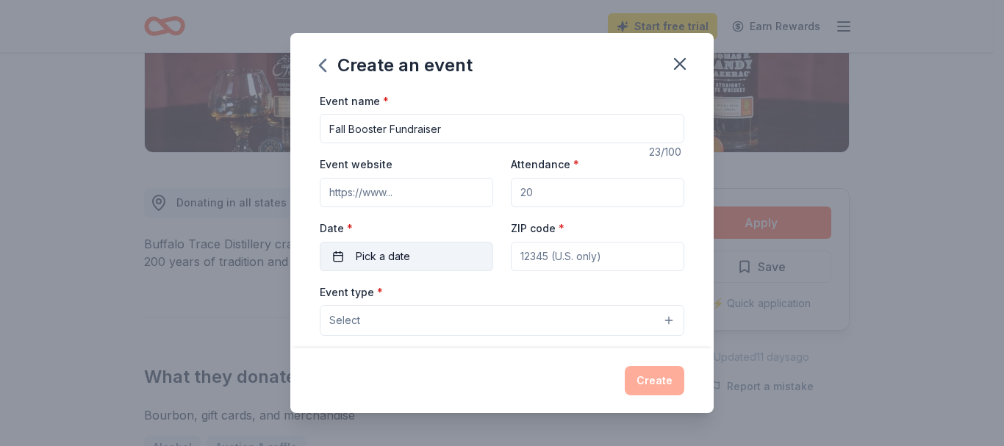
click at [418, 258] on button "Pick a date" at bounding box center [406, 256] width 173 height 29
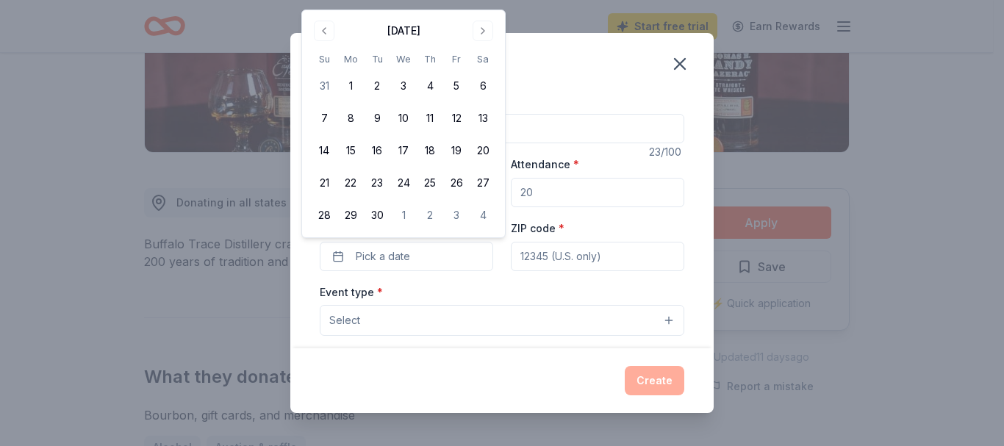
click at [482, 10] on div "September 2025 Su Mo Tu We Th Fr Sa 31 1 2 3 4 5 6 7 8 9 10 11 12 13 14 15 16 1…" at bounding box center [403, 123] width 203 height 227
click at [478, 29] on button "Go to next month" at bounding box center [483, 31] width 21 height 21
click at [459, 184] on button "24" at bounding box center [456, 183] width 26 height 26
click at [559, 262] on input "ZIP code *" at bounding box center [597, 256] width 173 height 29
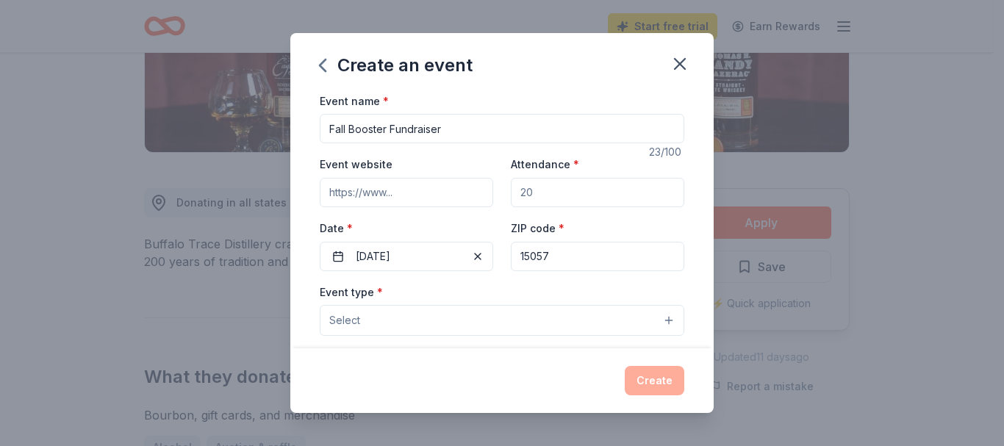
type input "15057"
click at [308, 304] on div "Event name * Fall Booster Fundraiser 23 /100 Event website Attendance * Date * …" at bounding box center [501, 220] width 423 height 257
click at [373, 320] on button "Select" at bounding box center [502, 320] width 364 height 31
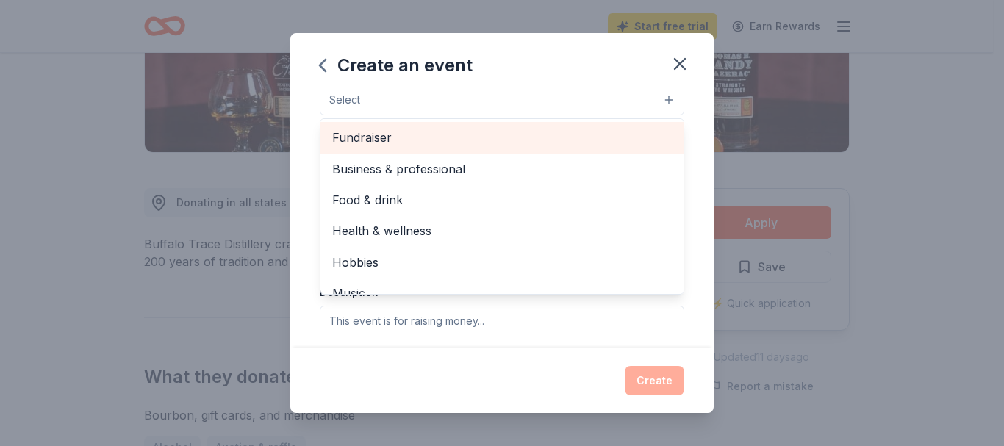
click at [391, 135] on span "Fundraiser" at bounding box center [502, 137] width 340 height 19
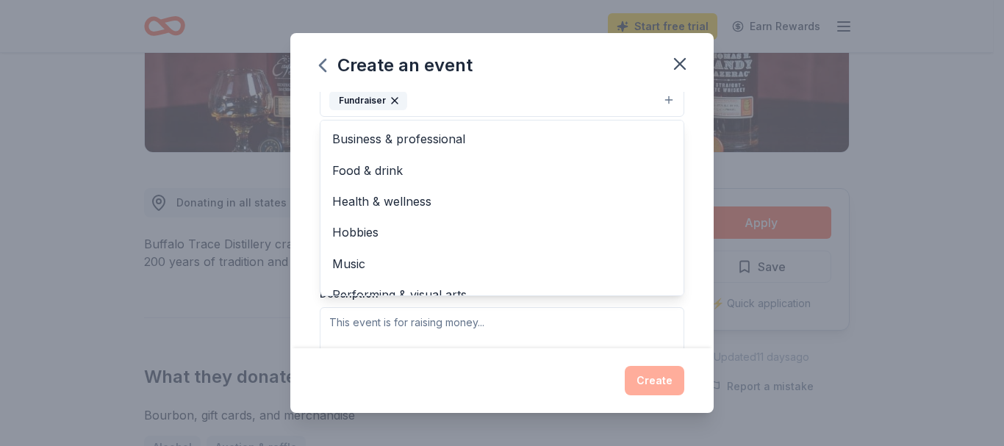
click at [691, 220] on div "Event name * Fall Booster Fundraiser 23 /100 Event website Attendance * Date * …" at bounding box center [501, 220] width 423 height 257
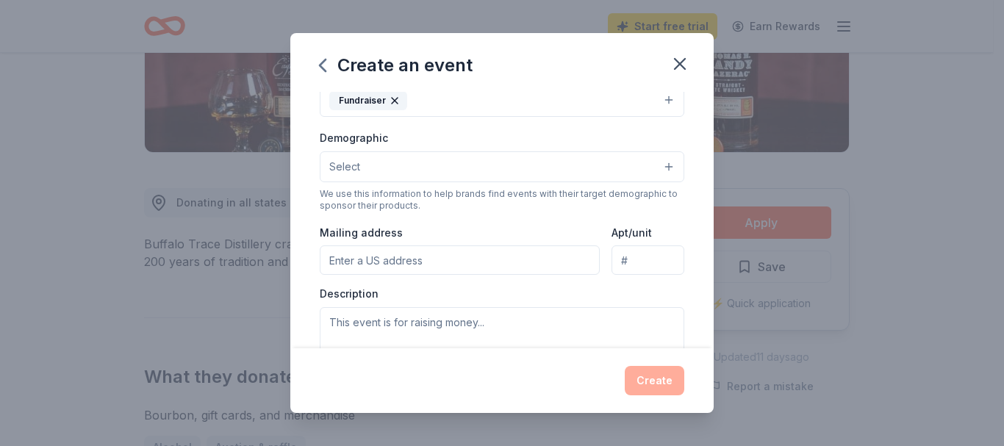
scroll to position [213, 0]
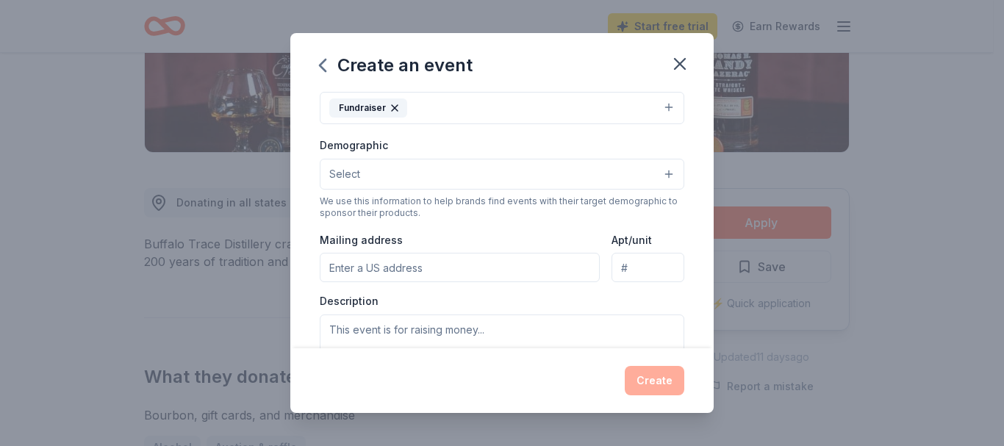
click at [427, 171] on button "Select" at bounding box center [502, 174] width 364 height 31
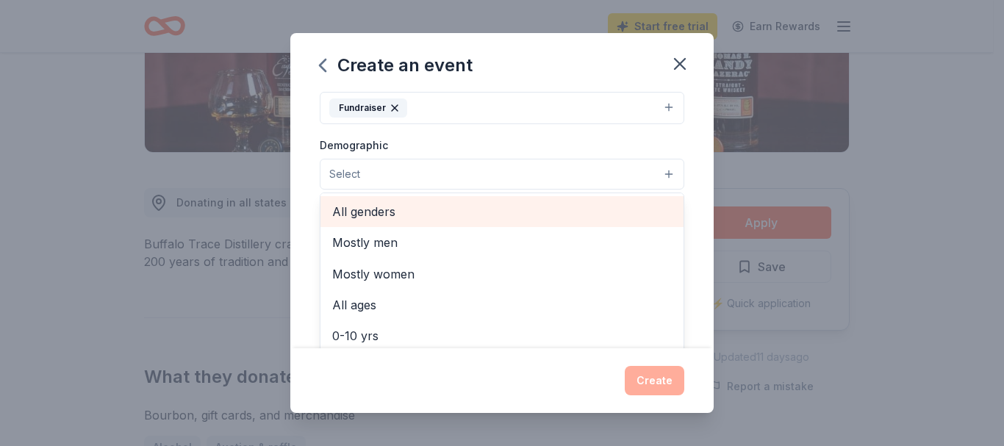
click at [401, 211] on span "All genders" at bounding box center [502, 211] width 340 height 19
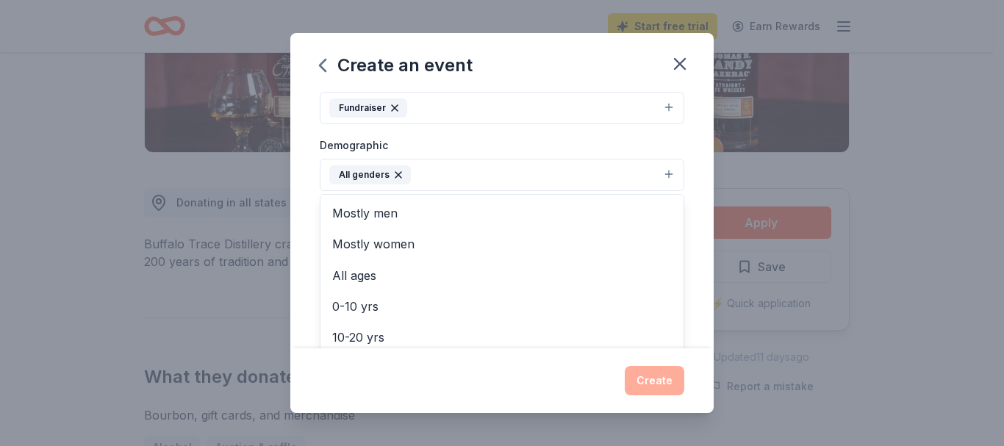
click at [694, 184] on div "Event name * Fall Booster Fundraiser 23 /100 Event website Attendance * Date * …" at bounding box center [501, 220] width 423 height 257
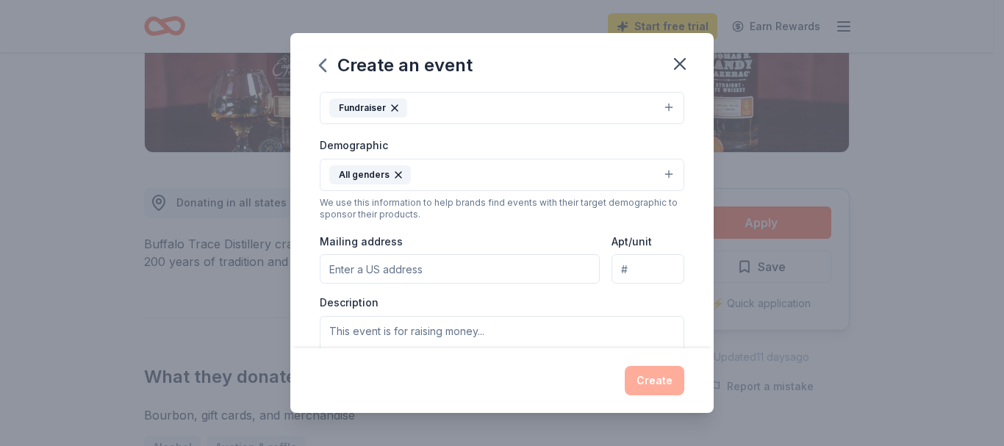
click at [532, 170] on button "All genders" at bounding box center [502, 175] width 364 height 32
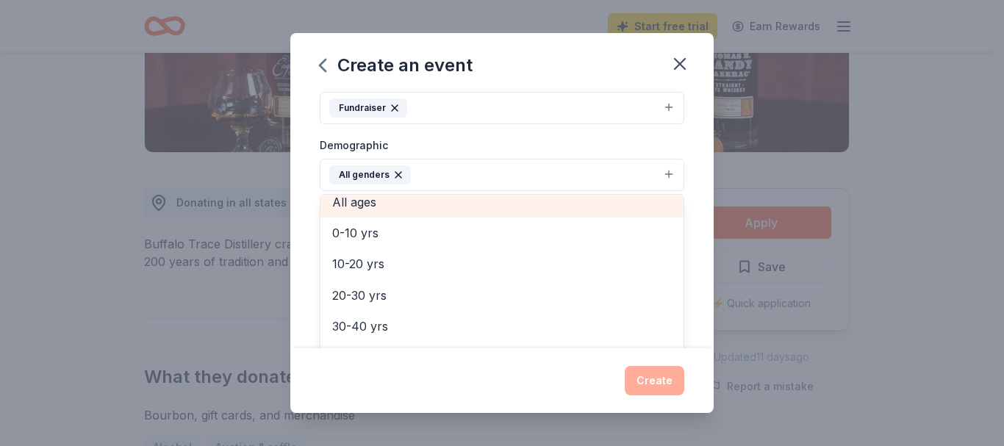
scroll to position [0, 0]
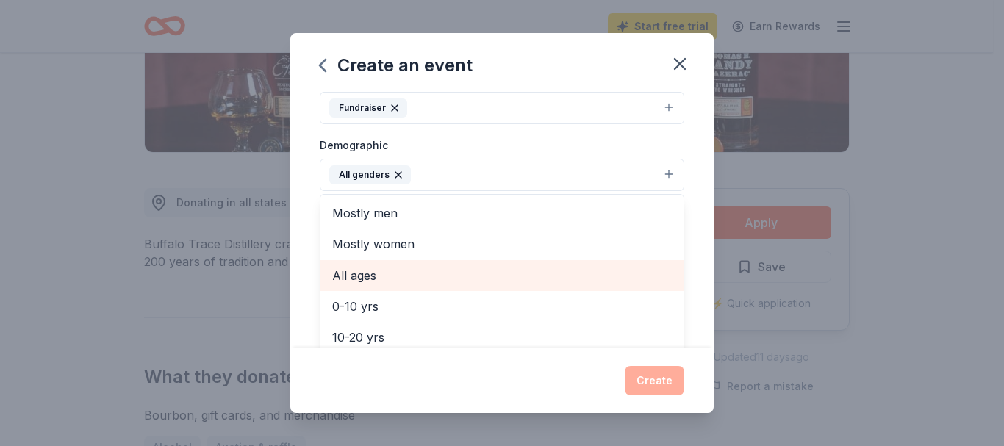
click at [371, 277] on span "All ages" at bounding box center [502, 275] width 340 height 19
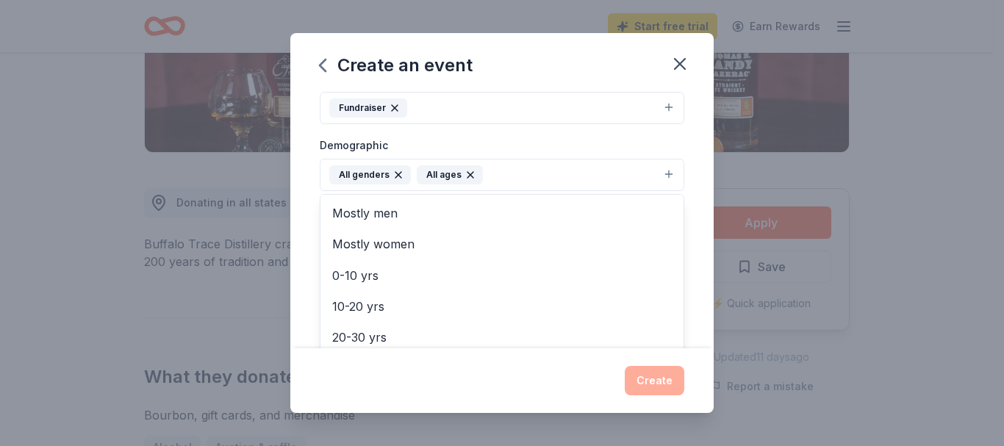
click at [690, 247] on div "Event name * Fall Booster Fundraiser 23 /100 Event website Attendance * Date * …" at bounding box center [501, 220] width 423 height 257
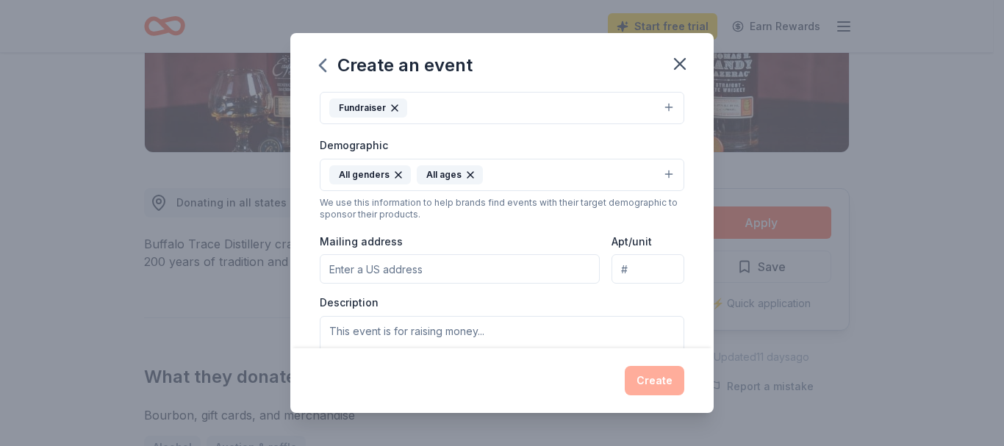
click at [404, 259] on input "Mailing address" at bounding box center [460, 268] width 280 height 29
type input "4306 Lafayette Drive, McDonald, PA, 15057"
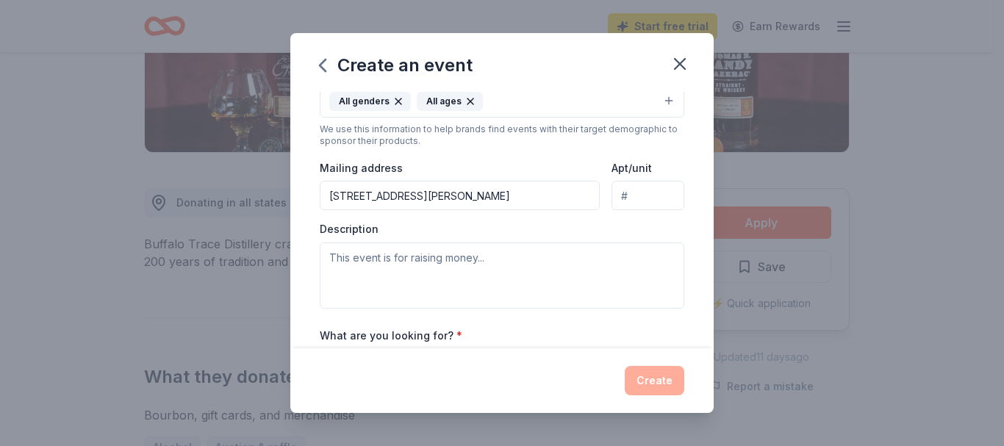
scroll to position [360, 0]
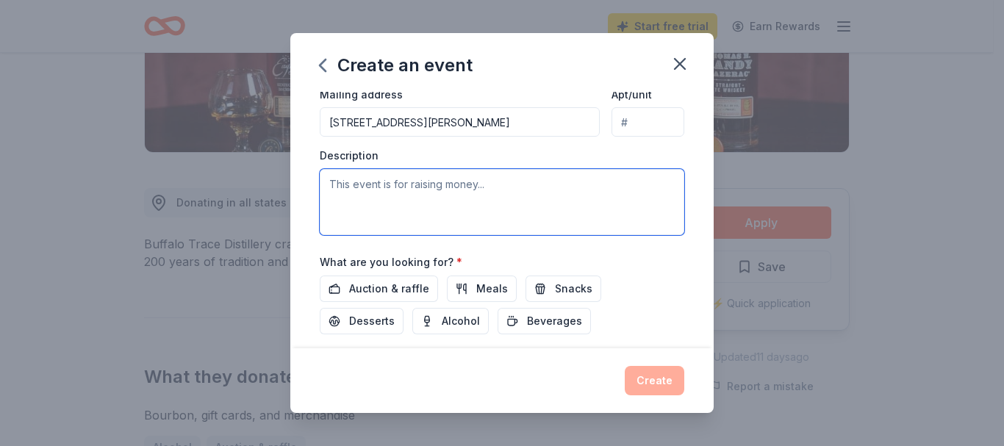
click at [392, 195] on textarea at bounding box center [502, 202] width 364 height 66
type textarea "Raising money for the SF Girls HS Lacrosse Boosters"
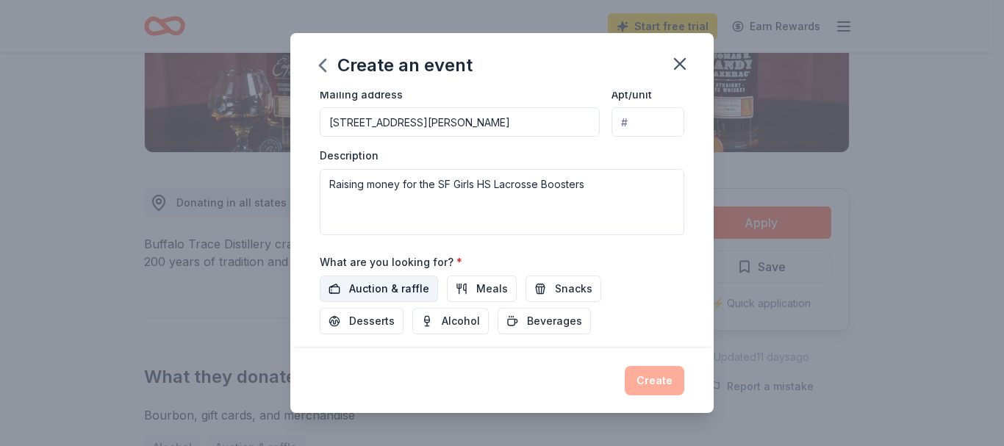
click at [384, 295] on span "Auction & raffle" at bounding box center [389, 289] width 80 height 18
click at [481, 292] on span "Meals" at bounding box center [492, 289] width 32 height 18
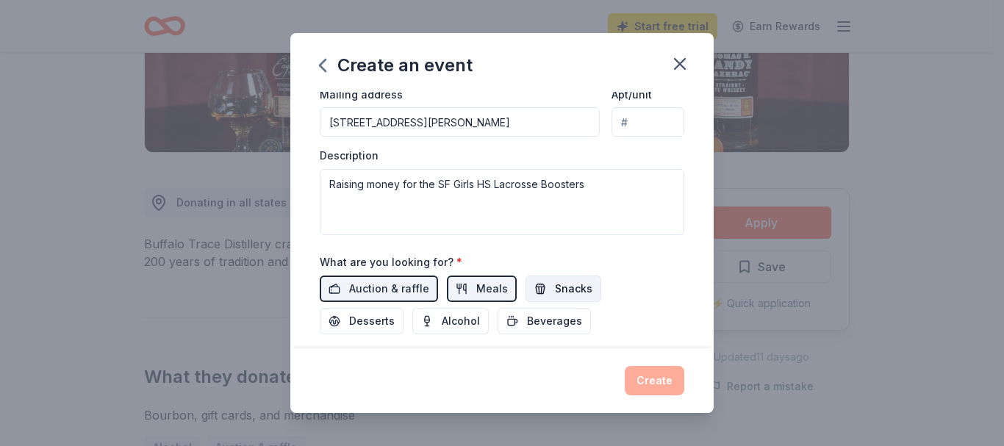
click at [559, 281] on span "Snacks" at bounding box center [573, 289] width 37 height 18
click at [553, 322] on span "Beverages" at bounding box center [554, 321] width 55 height 18
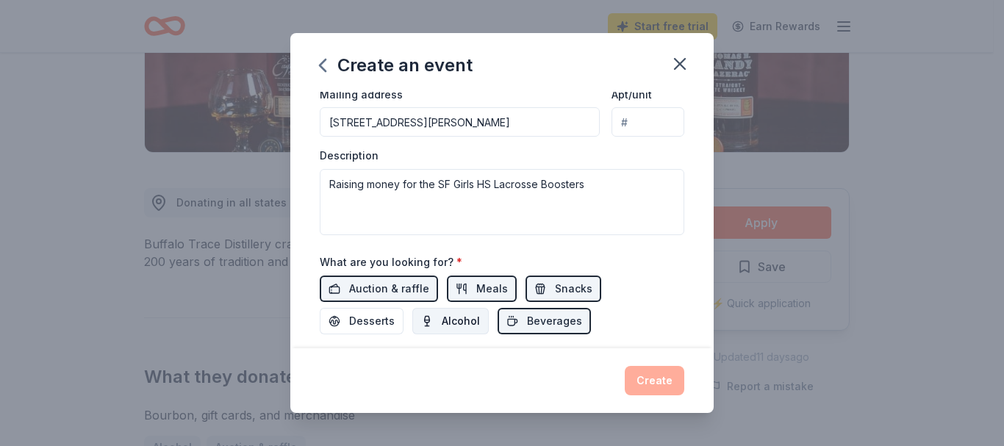
click at [454, 317] on span "Alcohol" at bounding box center [461, 321] width 38 height 18
click at [384, 318] on span "Desserts" at bounding box center [372, 321] width 46 height 18
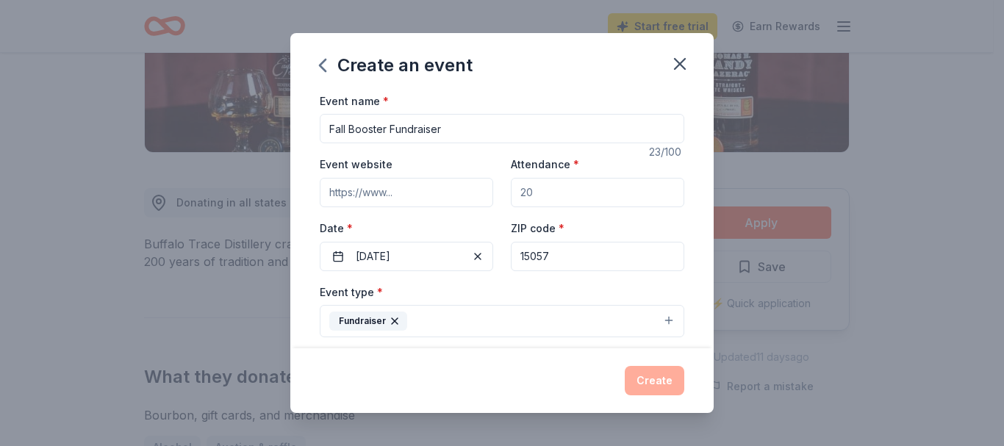
scroll to position [97, 0]
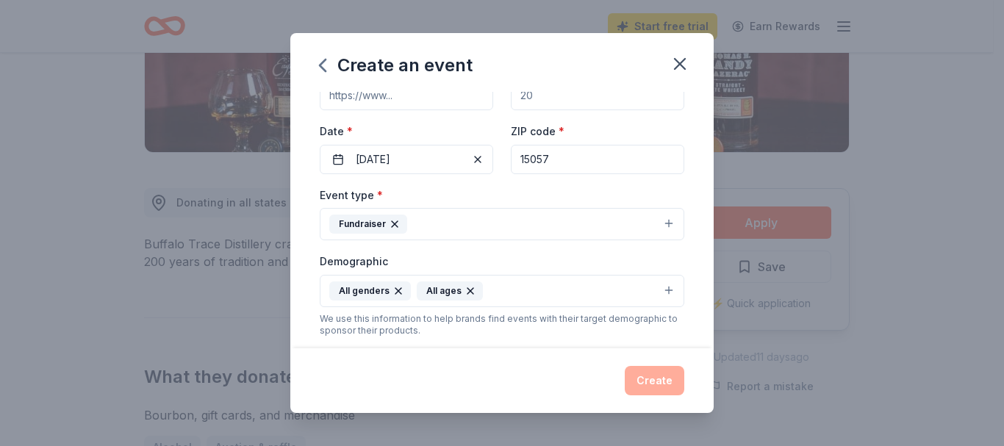
click at [480, 226] on button "Fundraiser" at bounding box center [502, 224] width 364 height 32
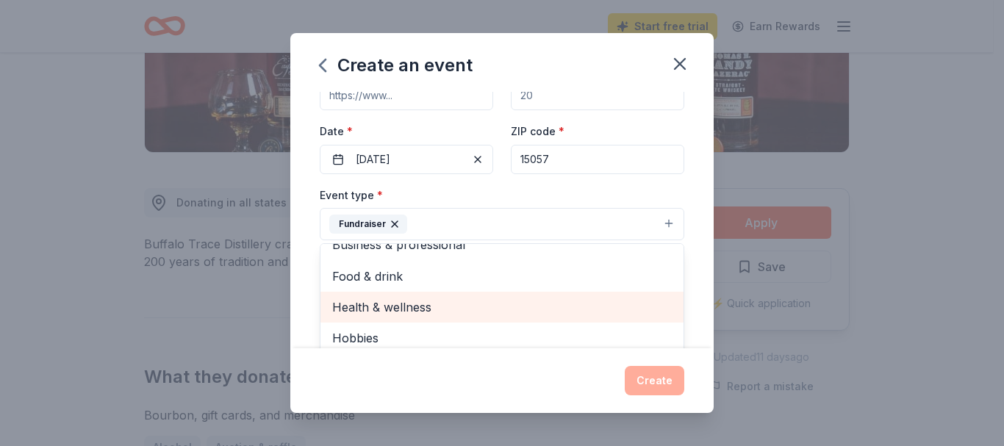
scroll to position [0, 0]
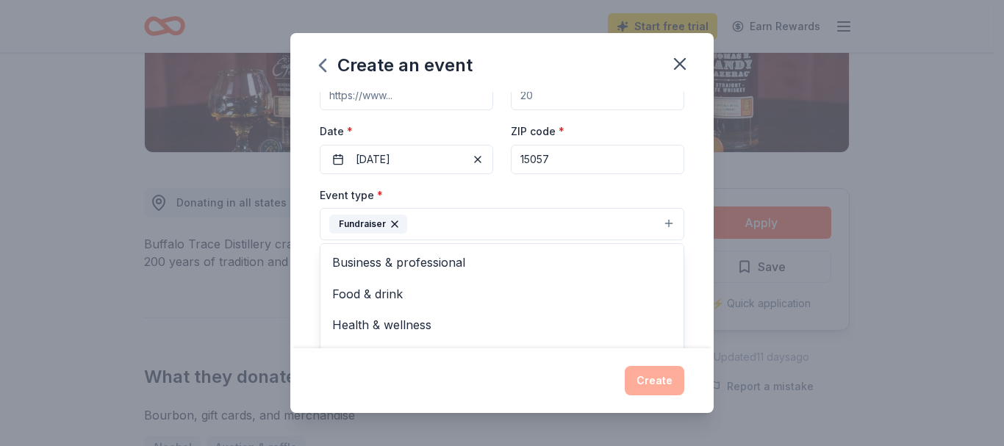
click at [537, 190] on div "Event type * Fundraiser Business & professional Food & drink Health & wellness …" at bounding box center [502, 213] width 364 height 55
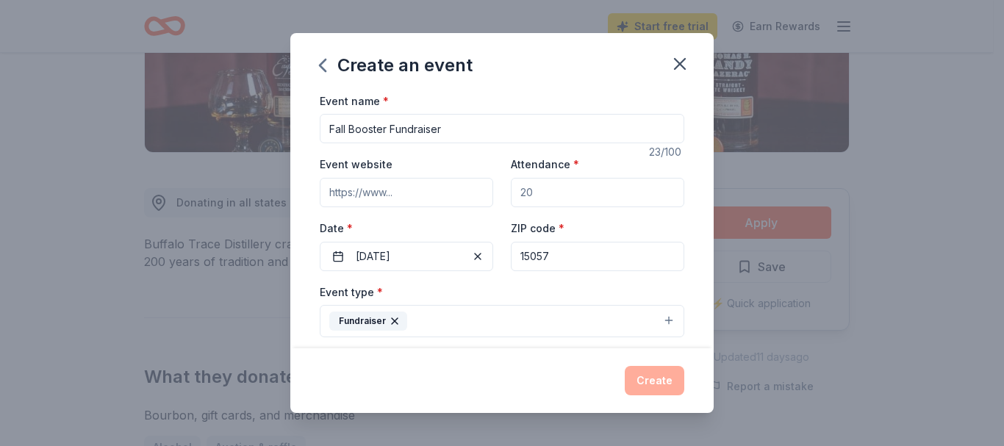
click at [534, 162] on label "Attendance *" at bounding box center [545, 164] width 68 height 15
click at [534, 178] on input "Attendance *" at bounding box center [597, 192] width 173 height 29
type input "20"
click at [667, 386] on button "Create" at bounding box center [655, 380] width 60 height 29
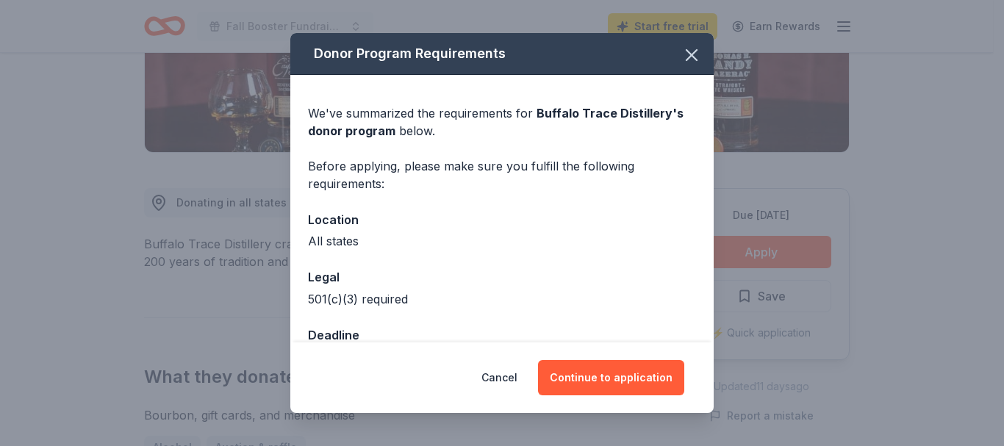
scroll to position [43, 0]
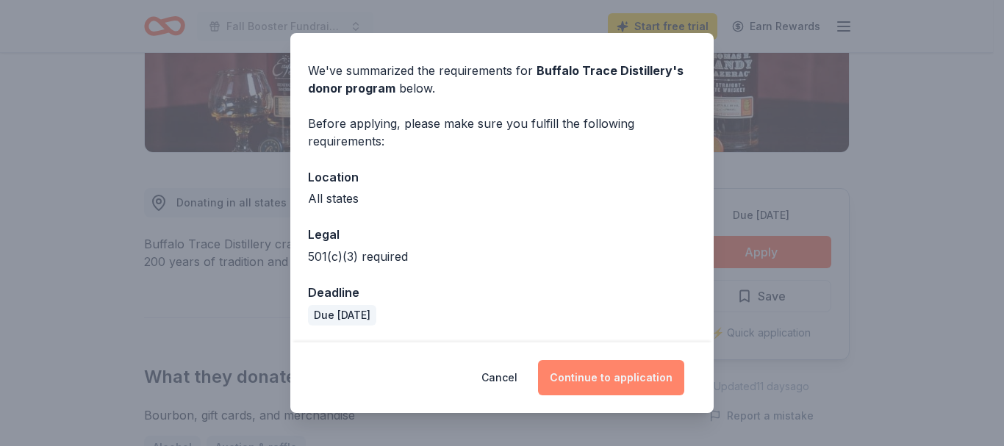
click at [602, 377] on button "Continue to application" at bounding box center [611, 377] width 146 height 35
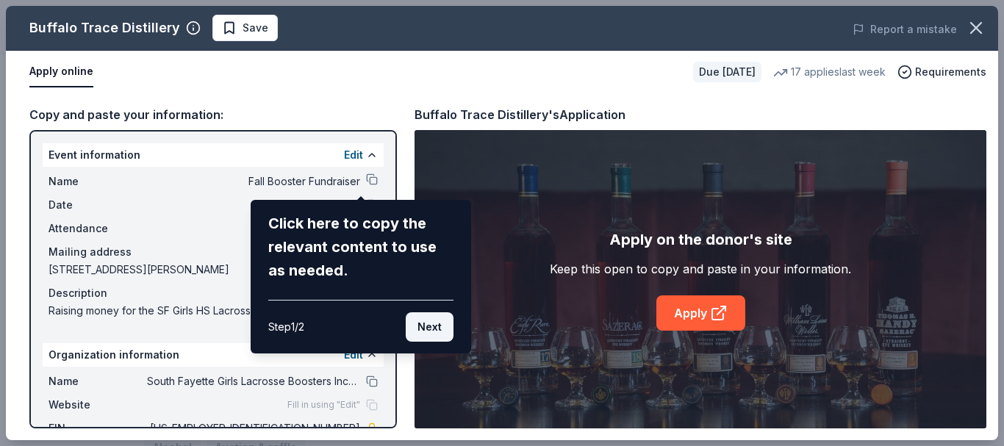
click at [428, 319] on button "Next" at bounding box center [430, 326] width 48 height 29
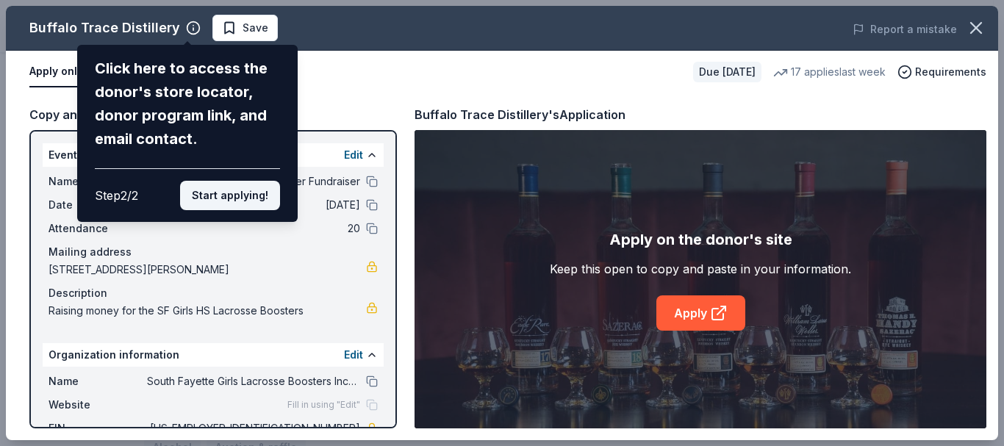
click at [234, 195] on button "Start applying!" at bounding box center [230, 195] width 100 height 29
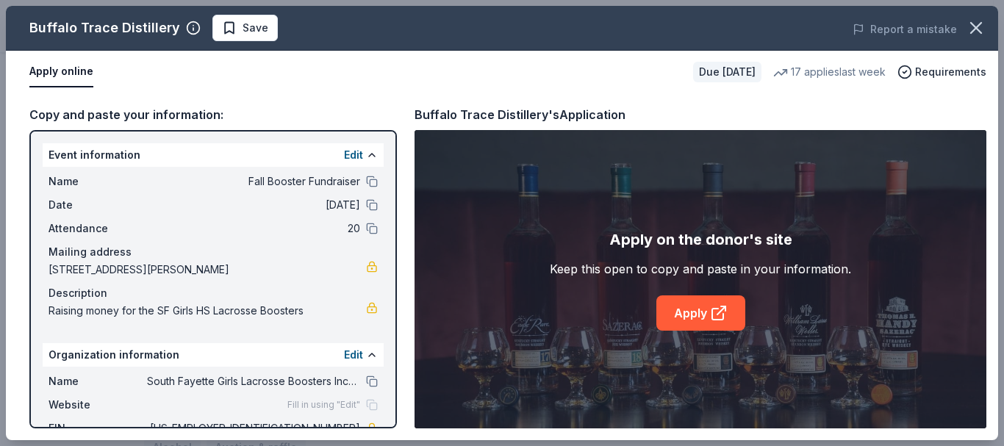
click at [700, 318] on link "Apply" at bounding box center [700, 312] width 89 height 35
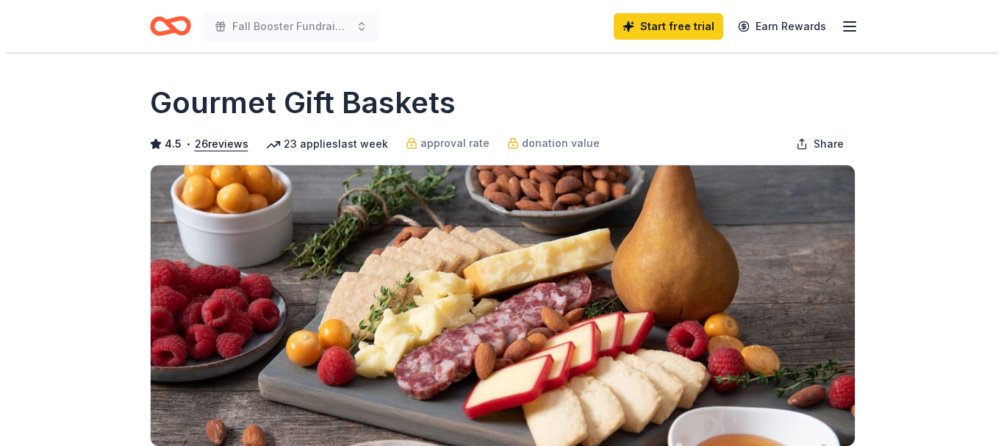
scroll to position [294, 0]
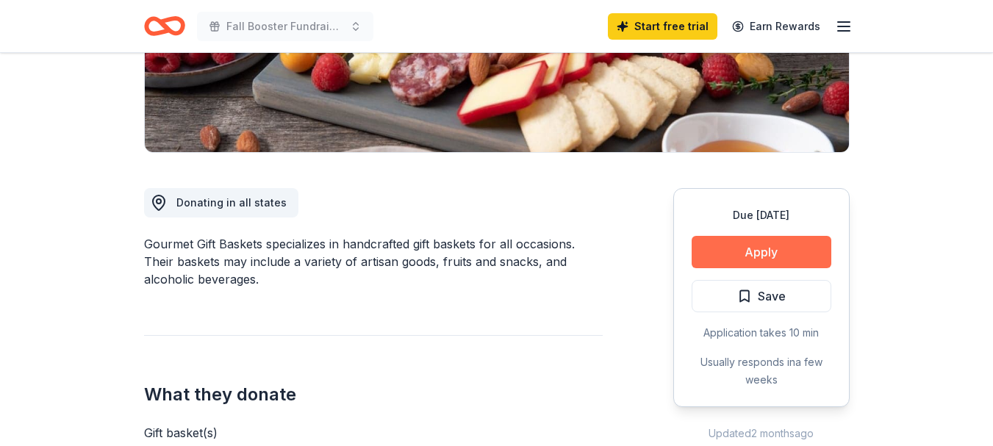
click at [772, 253] on button "Apply" at bounding box center [762, 252] width 140 height 32
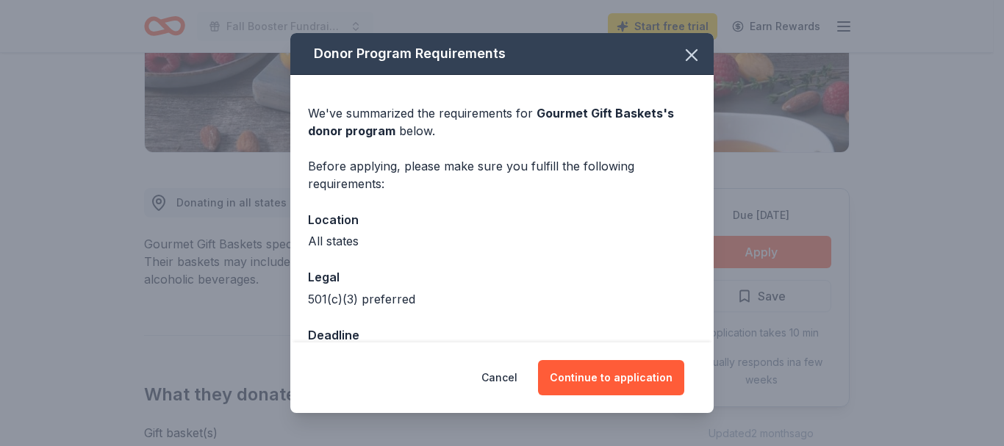
scroll to position [43, 0]
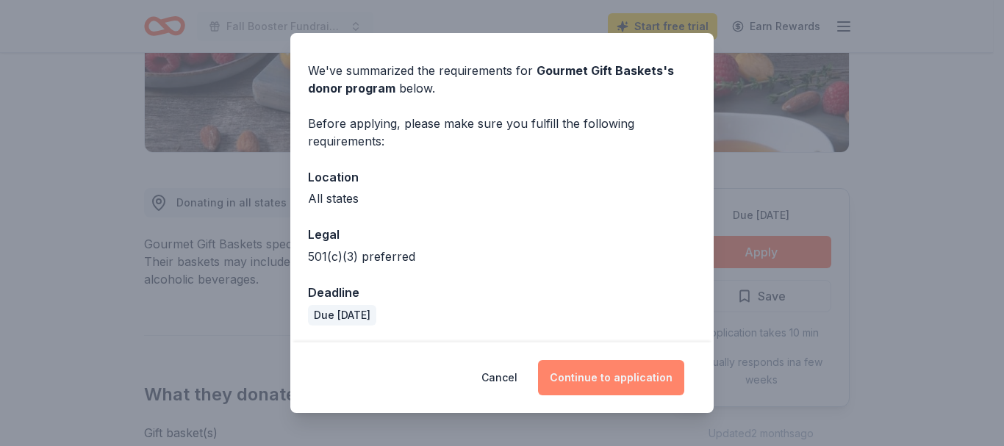
click at [611, 370] on button "Continue to application" at bounding box center [611, 377] width 146 height 35
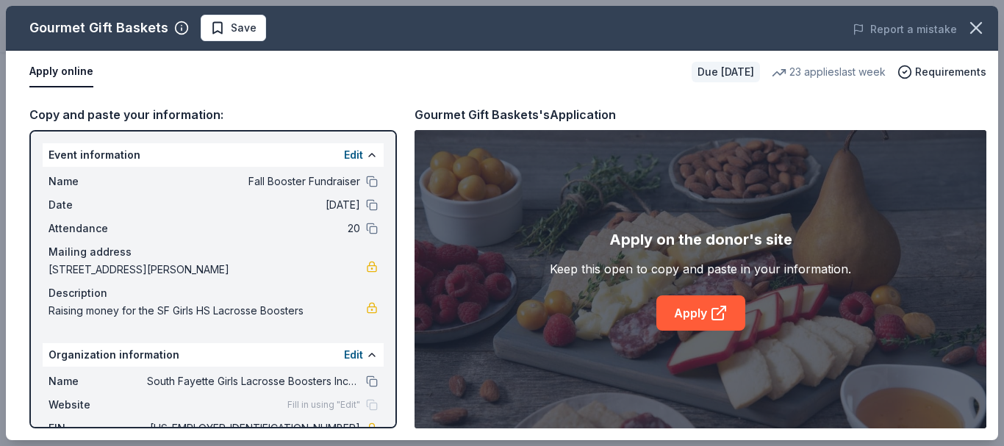
scroll to position [87, 0]
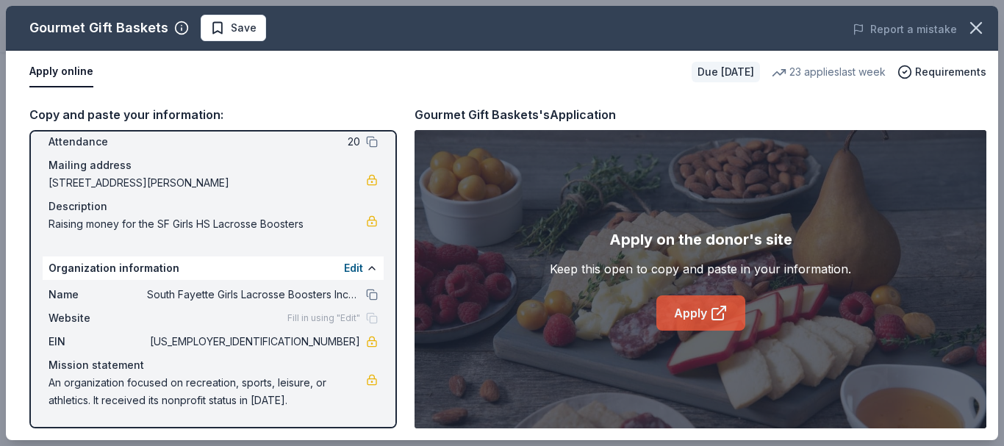
click at [716, 312] on icon at bounding box center [719, 313] width 18 height 18
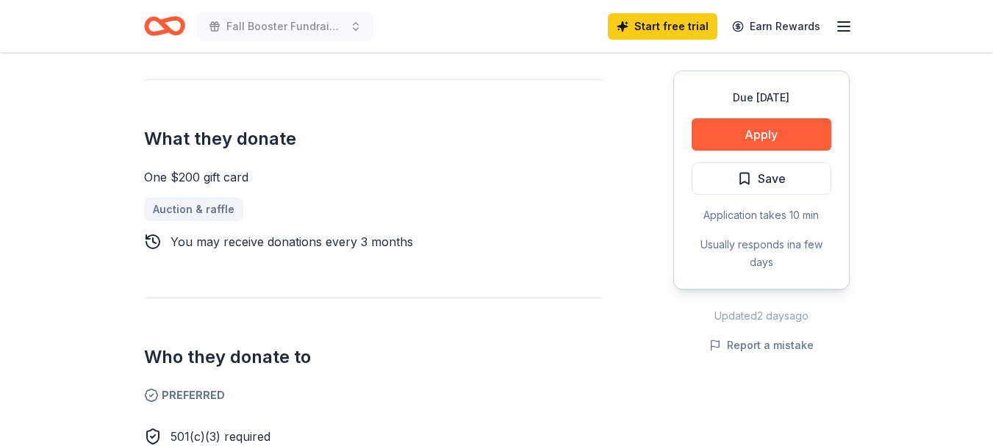
scroll to position [367, 0]
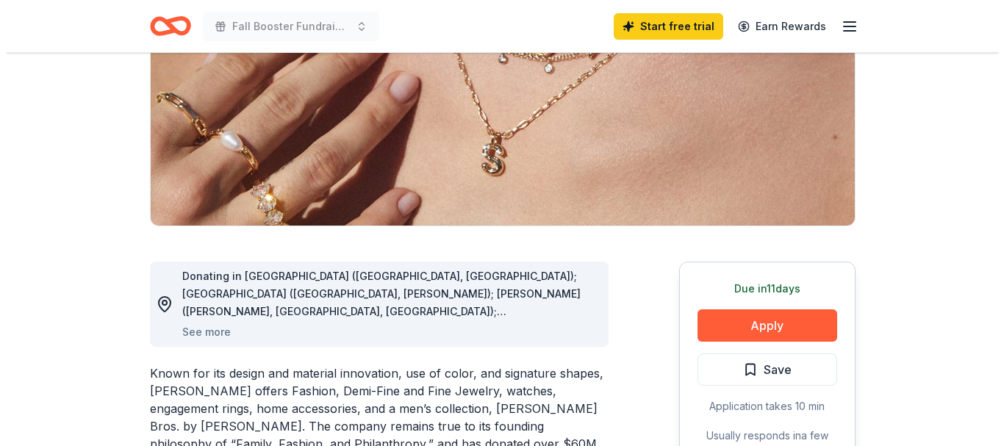
scroll to position [367, 0]
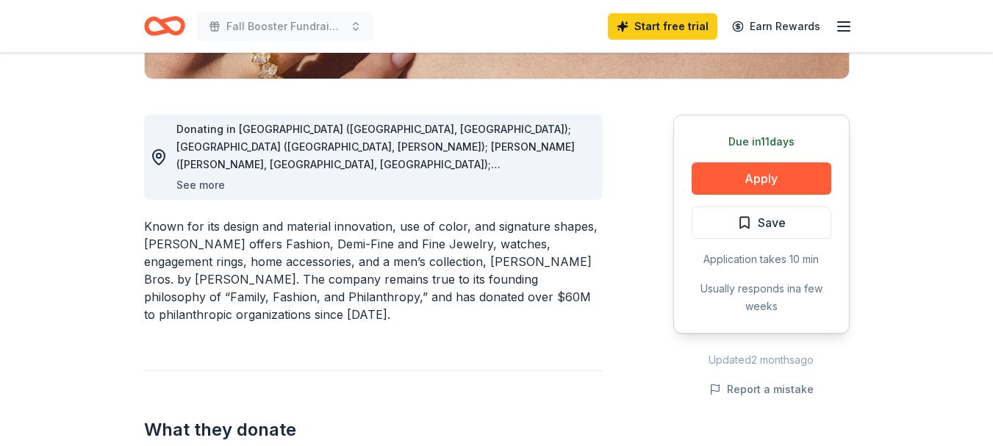
click at [197, 180] on button "See more" at bounding box center [200, 185] width 49 height 18
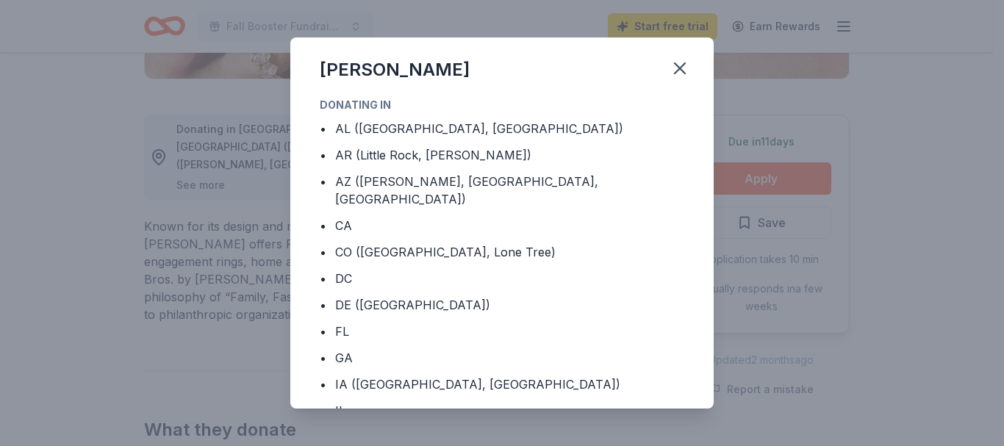
click at [206, 185] on div "Kendra Scott Donating in • AL (Birmingham, Huntsville) • AR (Little Rock, Roger…" at bounding box center [502, 223] width 1004 height 446
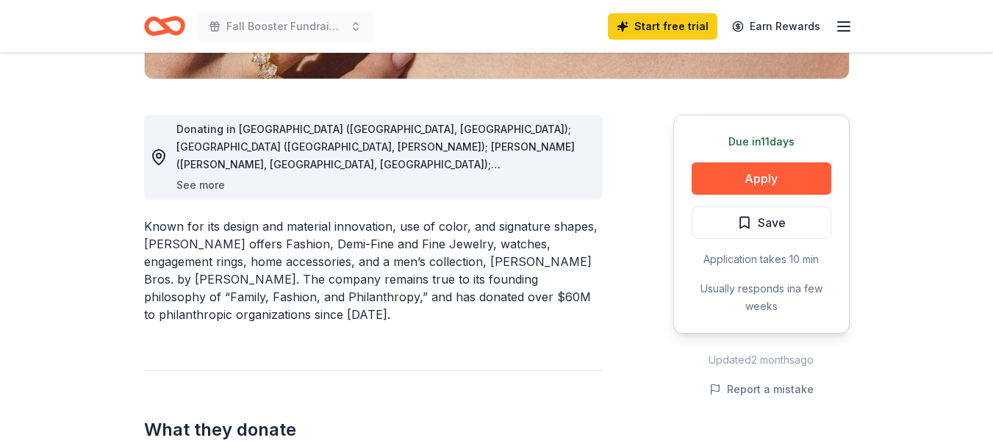
click at [200, 187] on button "See more" at bounding box center [200, 185] width 49 height 18
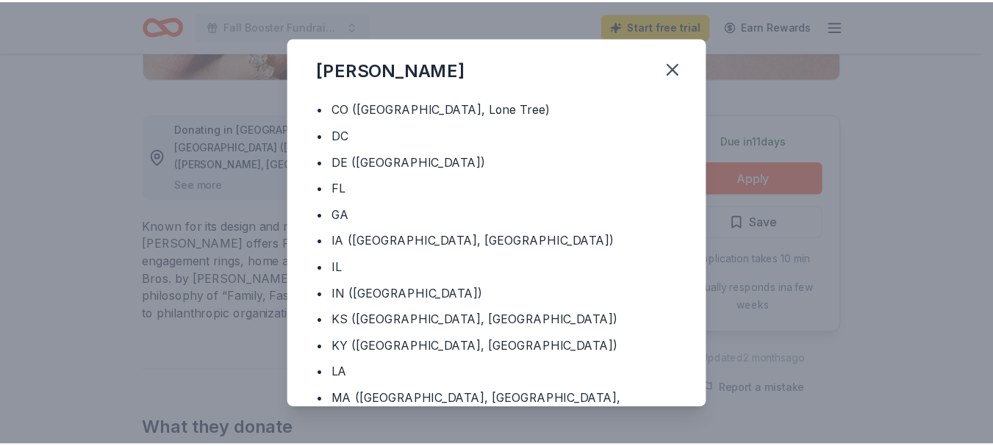
scroll to position [0, 0]
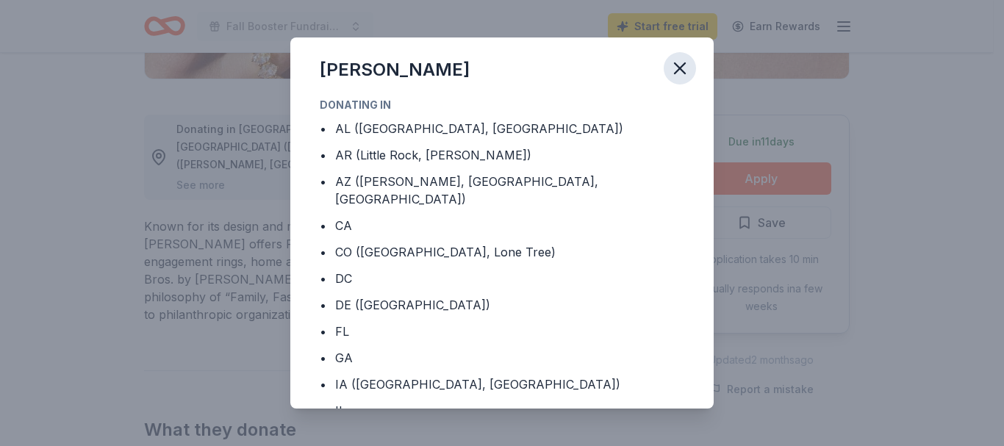
click at [683, 64] on icon "button" at bounding box center [680, 68] width 10 height 10
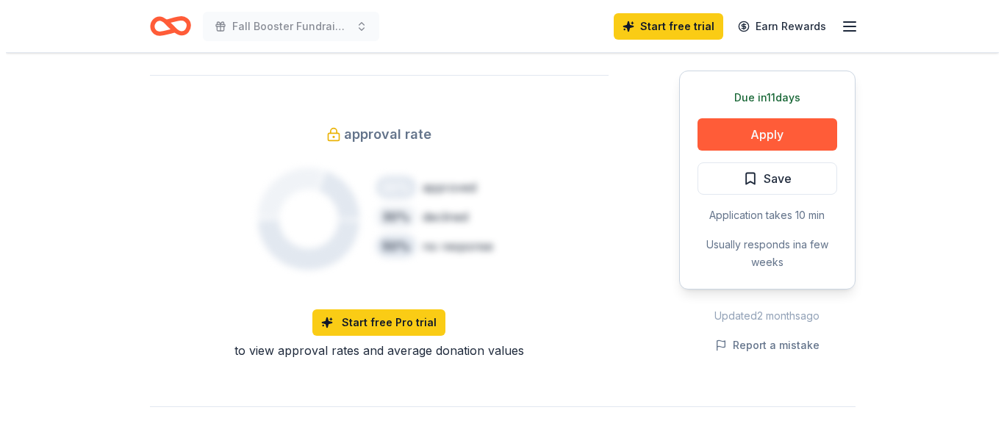
scroll to position [1029, 0]
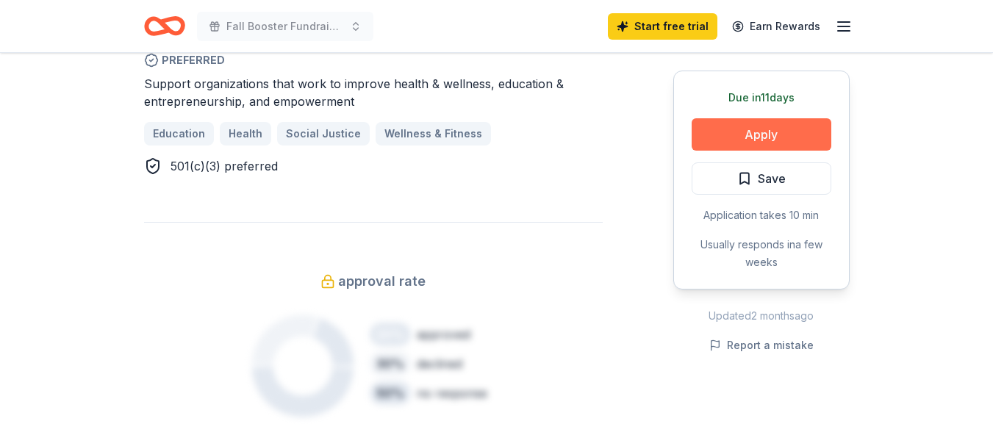
click at [764, 137] on button "Apply" at bounding box center [762, 134] width 140 height 32
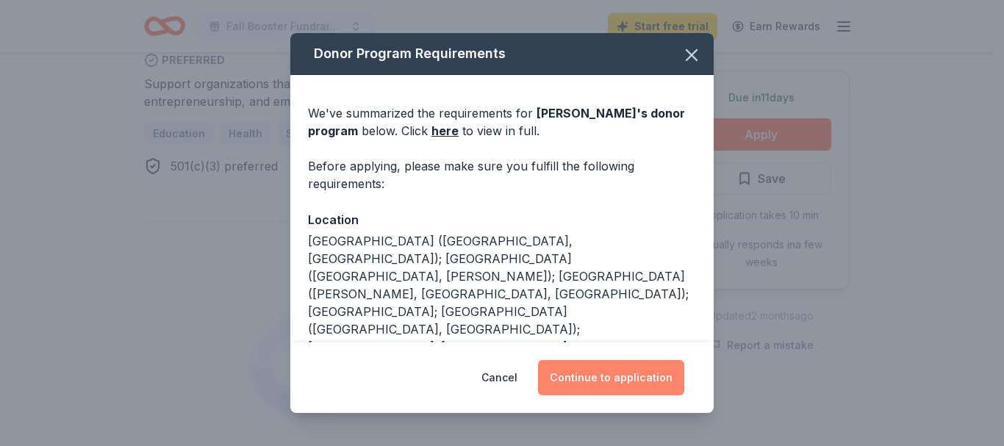
click at [625, 376] on button "Continue to application" at bounding box center [611, 377] width 146 height 35
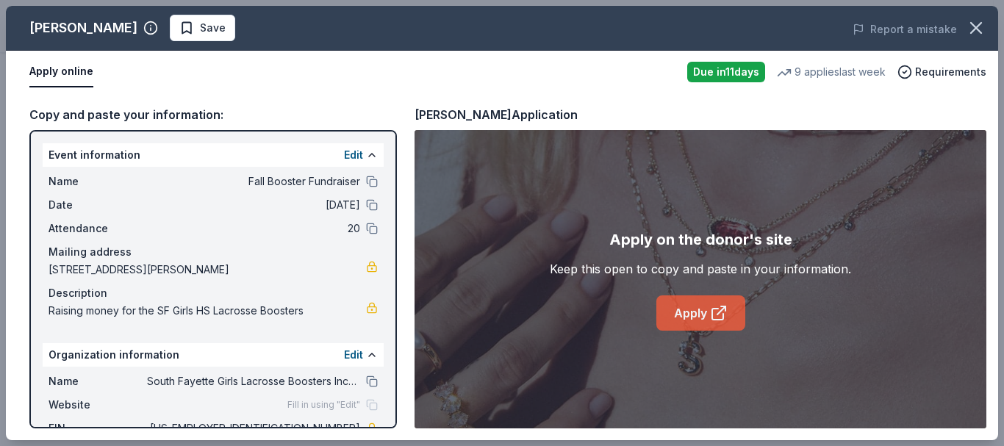
click at [712, 311] on icon at bounding box center [717, 314] width 11 height 11
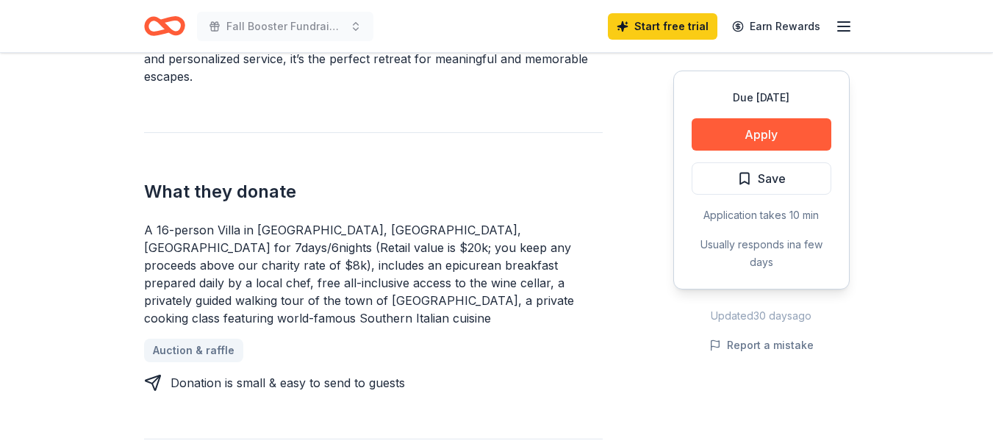
scroll to position [441, 0]
